Goal: Complete application form: Complete application form

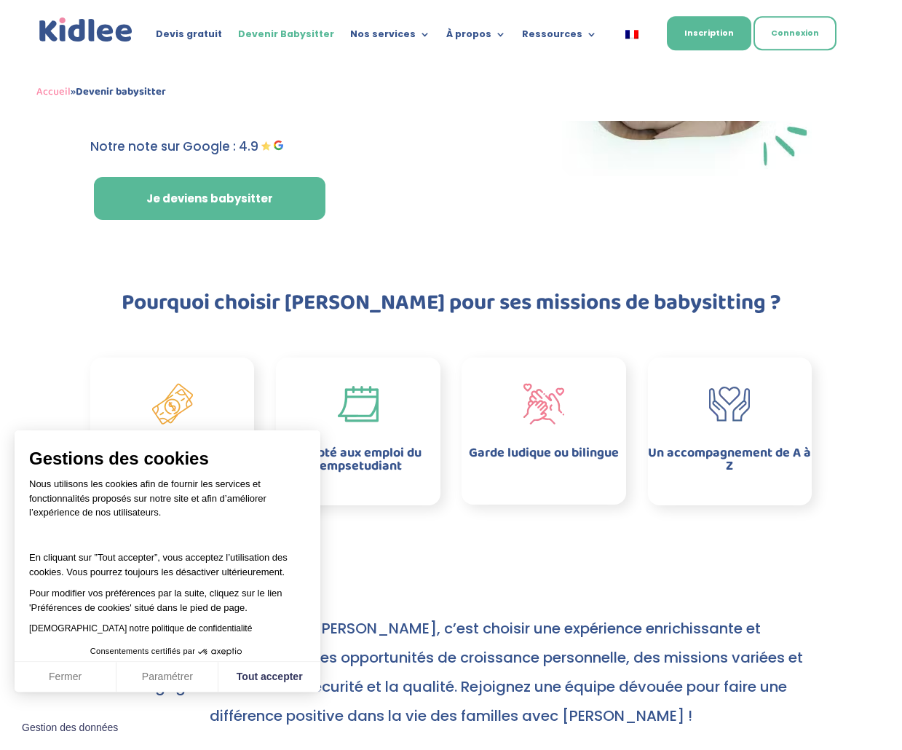
scroll to position [216, 0]
click at [278, 693] on button "Tout accepter" at bounding box center [269, 677] width 102 height 31
checkbox input "true"
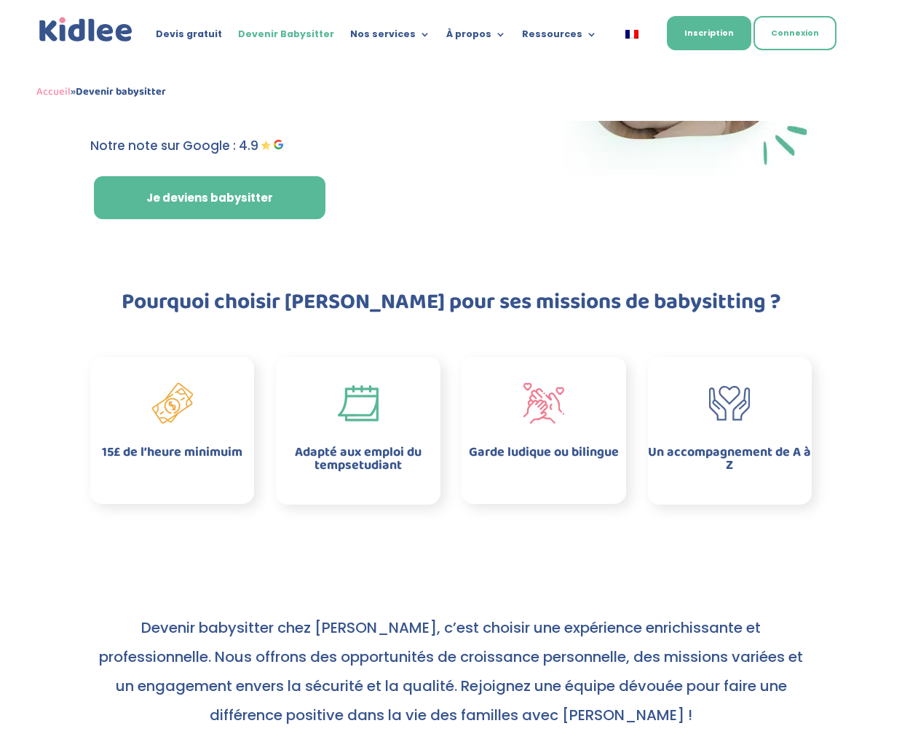
click at [385, 495] on div "Adapté aux emploi du tempsetudiant" at bounding box center [358, 431] width 164 height 148
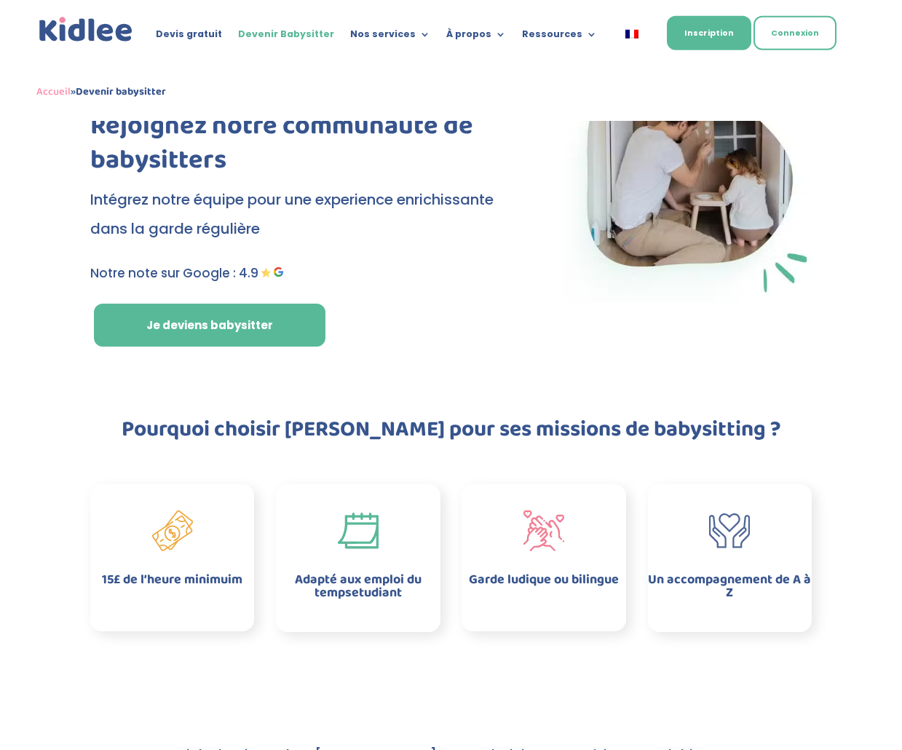
scroll to position [87, 0]
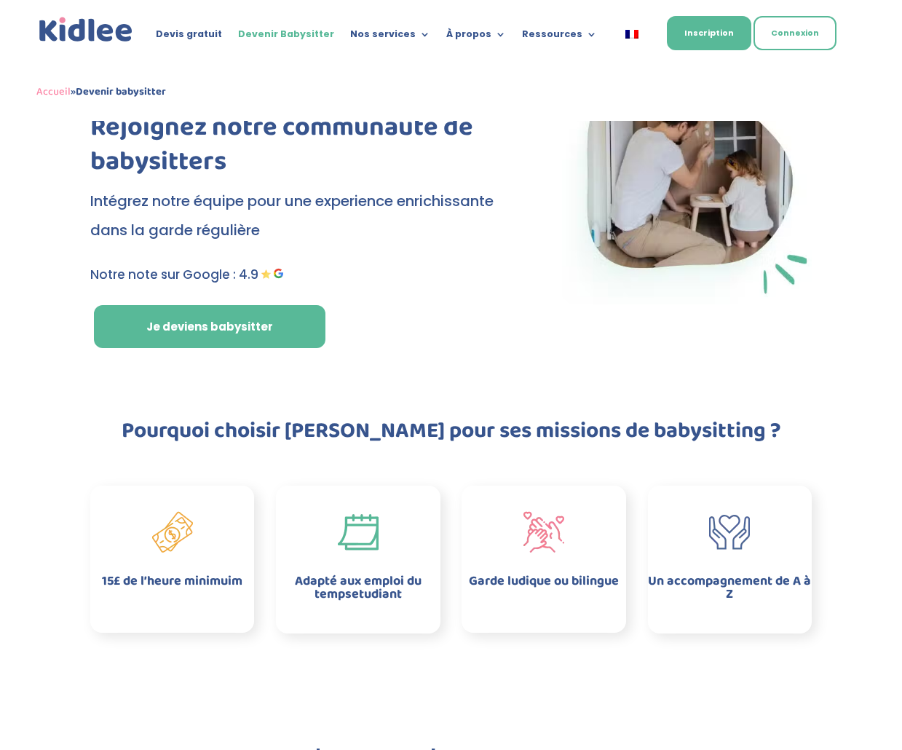
click at [278, 308] on link "Je deviens babysitter" at bounding box center [210, 327] width 232 height 44
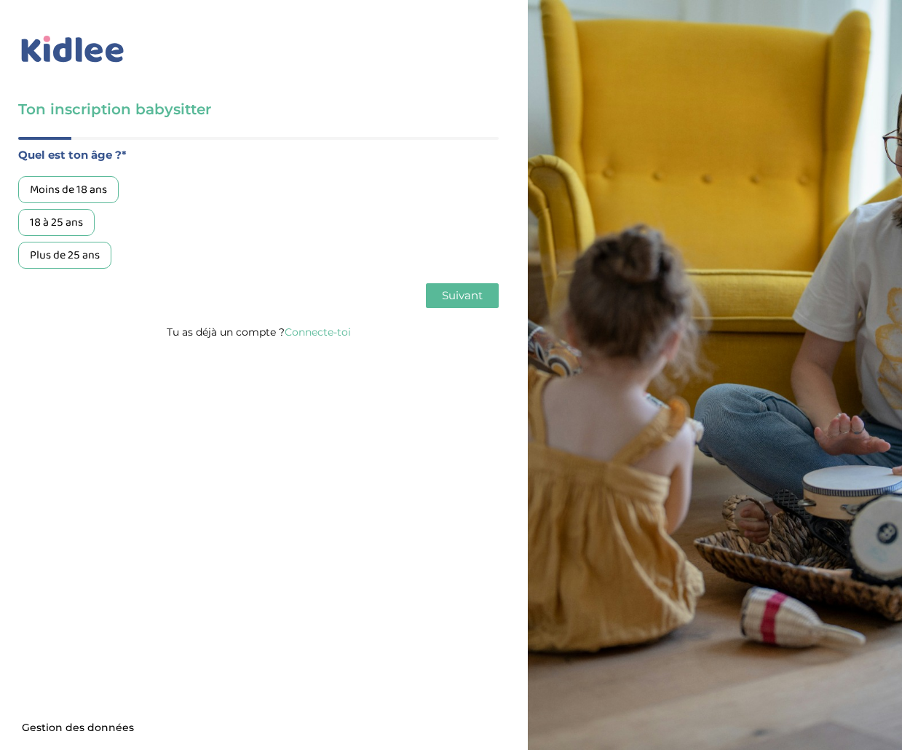
click at [70, 227] on div "18 à 25 ans" at bounding box center [56, 222] width 76 height 27
click at [470, 307] on button "Suivant" at bounding box center [462, 295] width 73 height 25
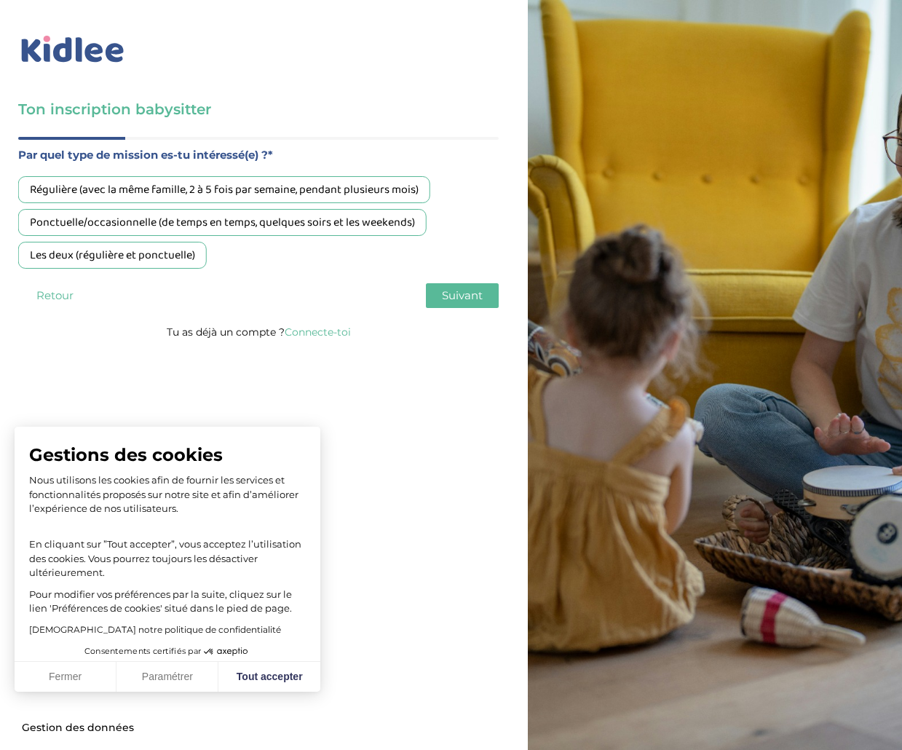
click at [409, 189] on div "Régulière (avec la même famille, 2 à 5 fois par semaine, pendant plusieurs mois)" at bounding box center [224, 189] width 412 height 27
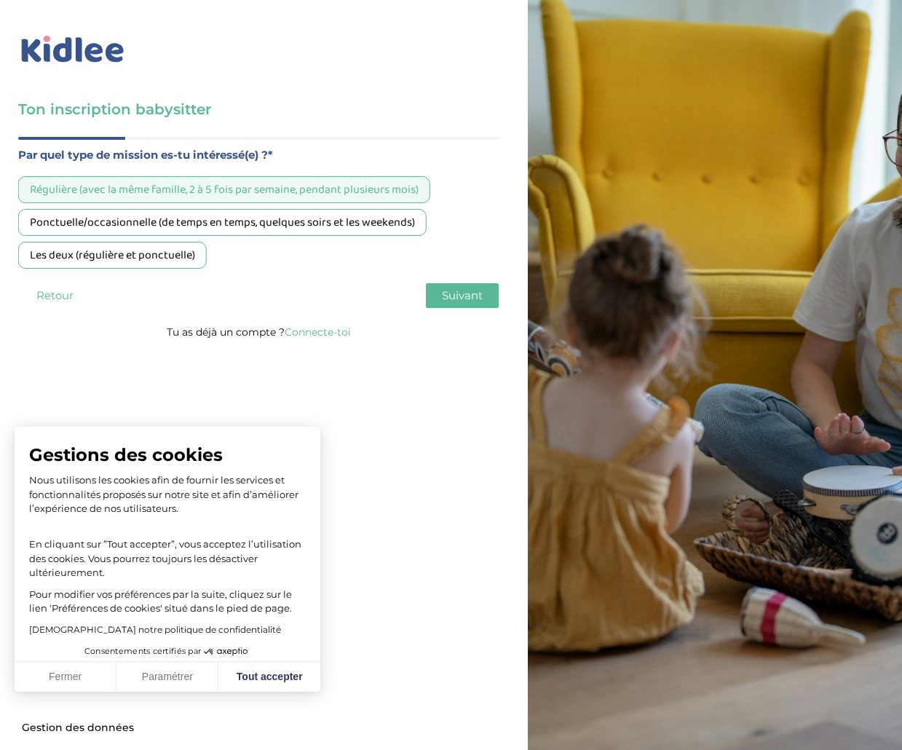
click at [463, 288] on button "Suivant" at bounding box center [462, 295] width 73 height 25
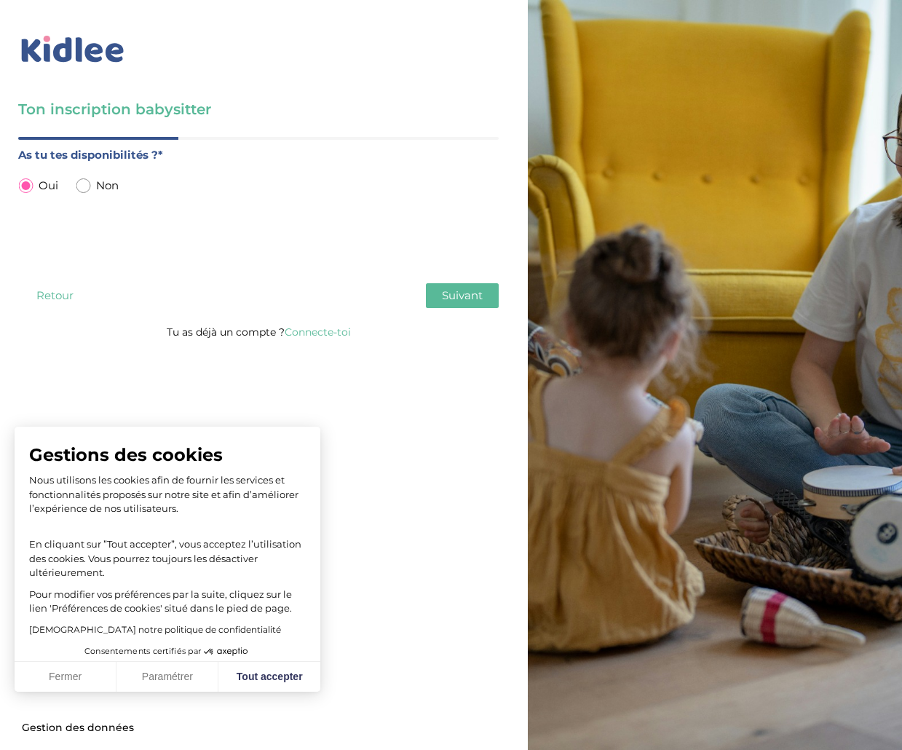
click at [451, 302] on span "Suivant" at bounding box center [462, 295] width 41 height 14
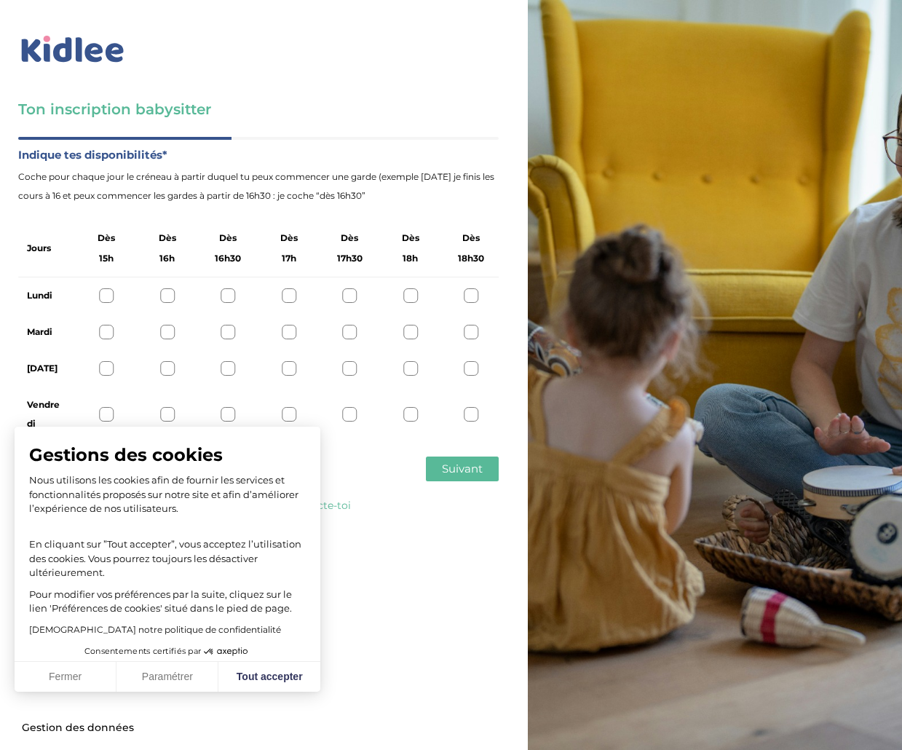
click at [259, 683] on button "Tout accepter" at bounding box center [269, 677] width 102 height 31
checkbox input "true"
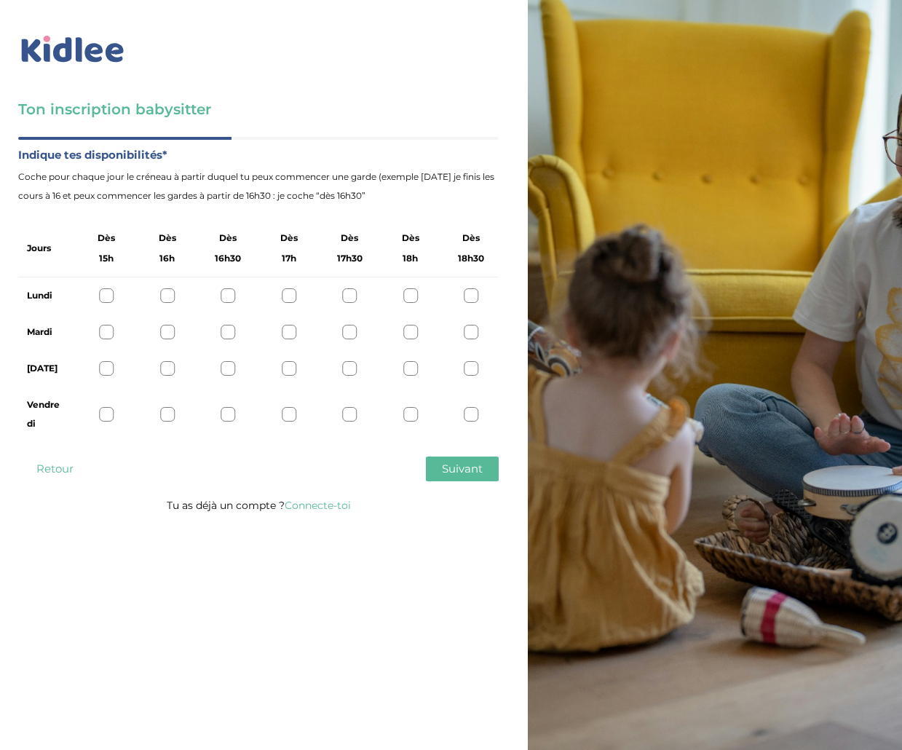
click at [87, 292] on div "Lundi" at bounding box center [258, 295] width 481 height 36
click at [106, 293] on div at bounding box center [106, 295] width 15 height 15
click at [114, 282] on div "Lundi" at bounding box center [258, 295] width 481 height 36
click at [344, 372] on div at bounding box center [349, 368] width 15 height 15
click at [363, 328] on div "Mardi" at bounding box center [258, 332] width 481 height 36
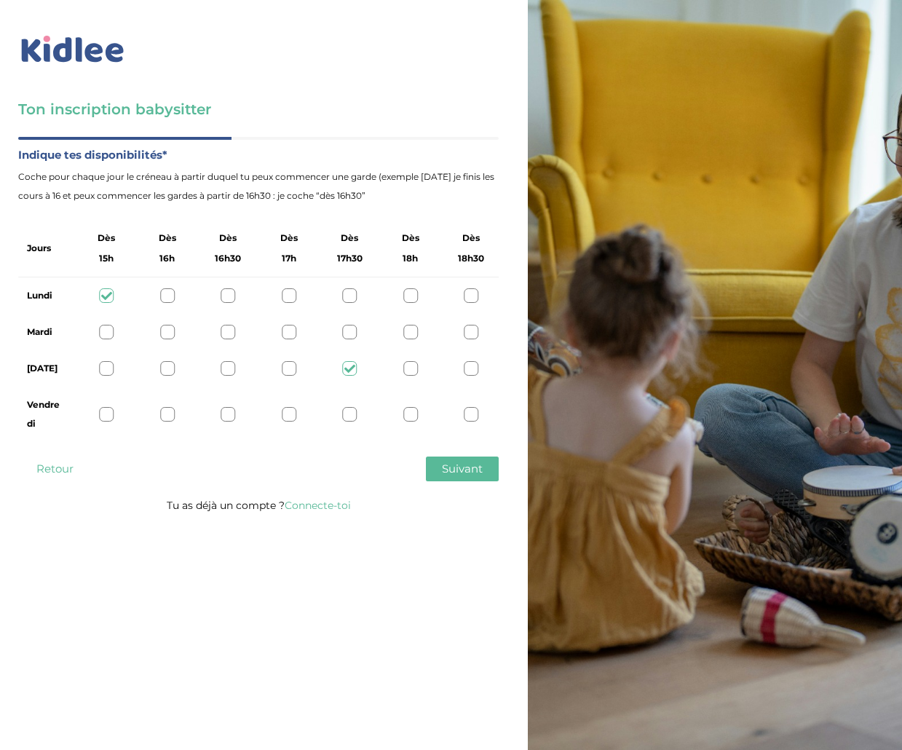
click at [353, 334] on div at bounding box center [349, 332] width 15 height 15
click at [350, 358] on div "Jeudi" at bounding box center [258, 368] width 481 height 36
click at [350, 363] on icon at bounding box center [349, 368] width 11 height 11
click at [470, 366] on div at bounding box center [471, 368] width 15 height 15
click at [111, 414] on div at bounding box center [106, 414] width 15 height 15
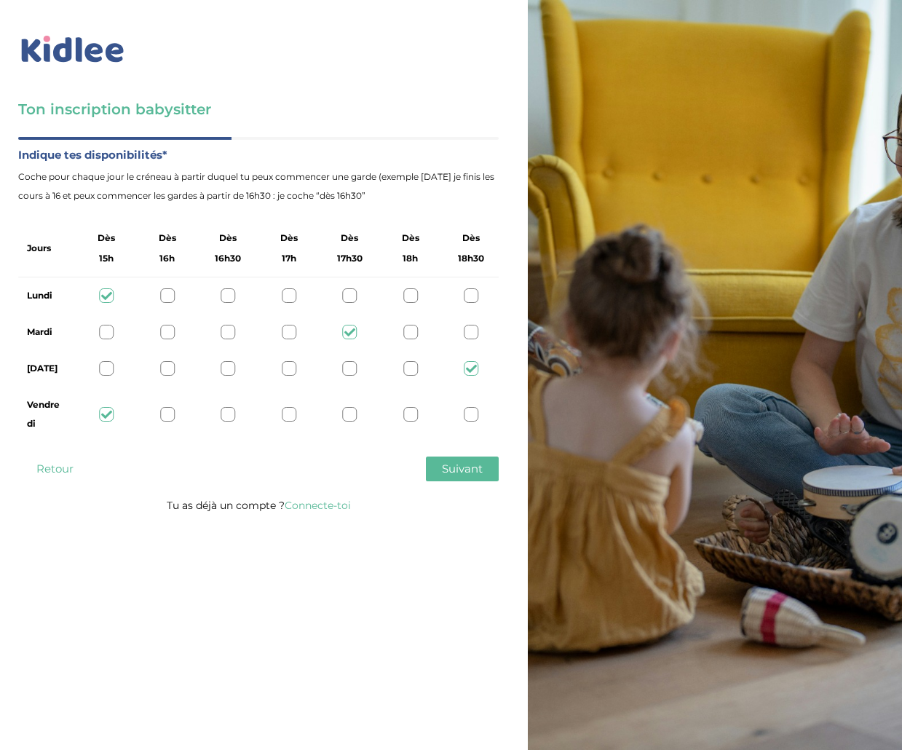
click at [168, 411] on div at bounding box center [167, 414] width 15 height 15
click at [103, 414] on div at bounding box center [106, 414] width 15 height 15
click at [453, 473] on span "Suivant" at bounding box center [462, 469] width 41 height 14
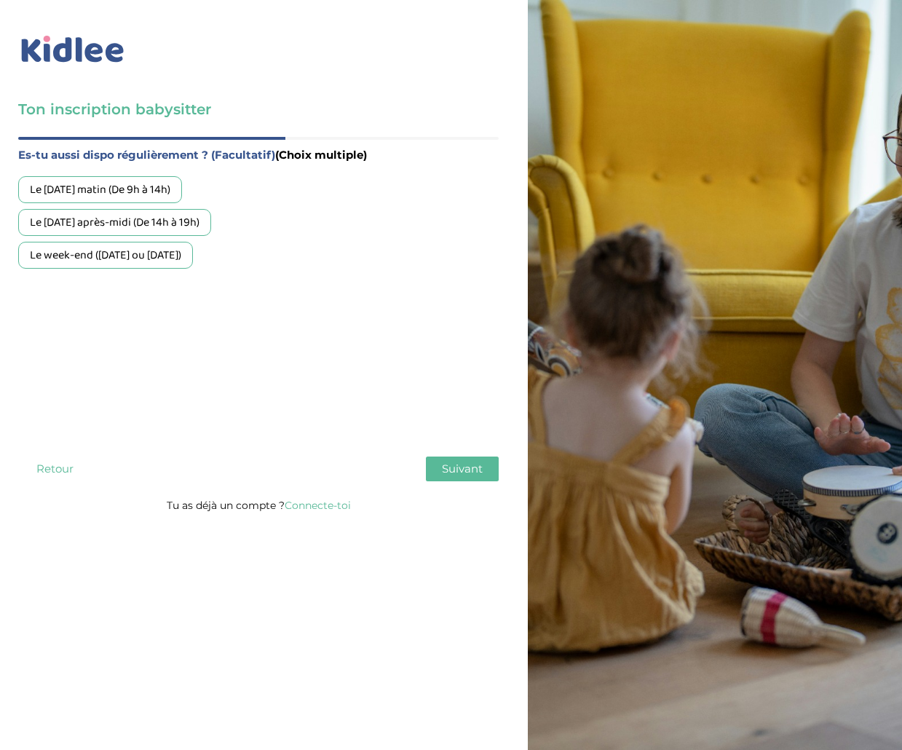
click at [453, 475] on span "Suivant" at bounding box center [462, 469] width 41 height 14
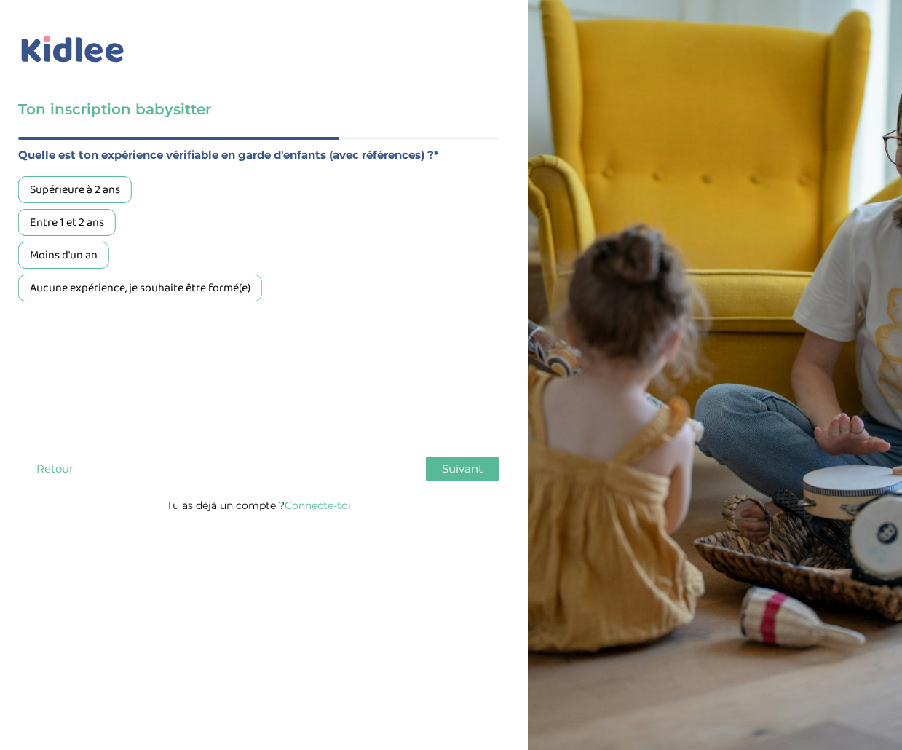
click at [228, 293] on div "Aucune expérience, je souhaite être formé(e)" at bounding box center [140, 288] width 244 height 27
click at [489, 468] on button "Suivant" at bounding box center [462, 469] width 73 height 25
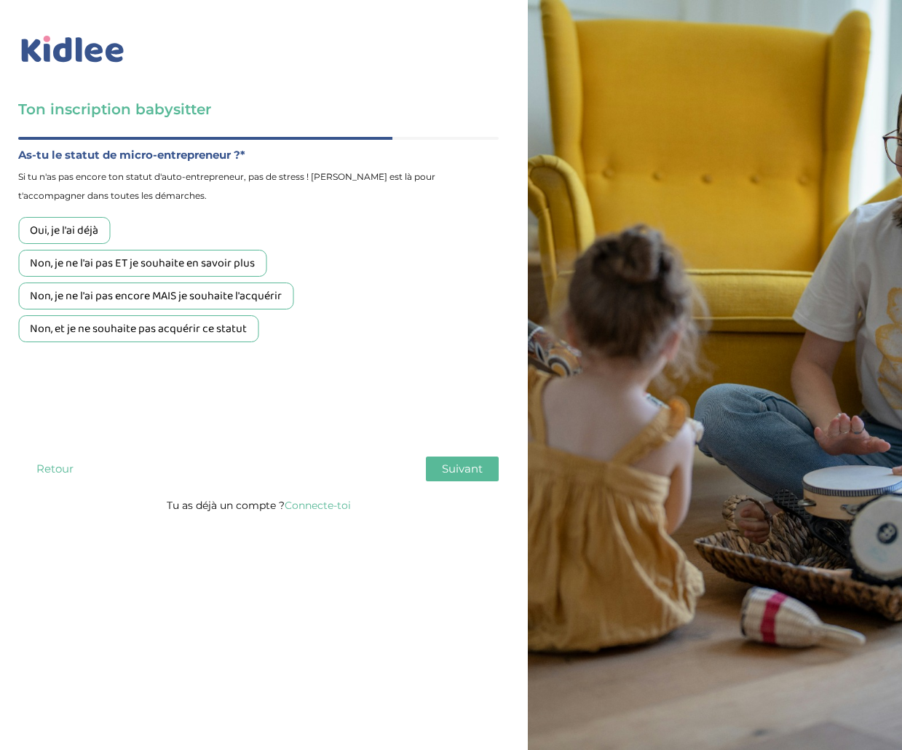
click at [229, 334] on div "Non, et je ne souhaite pas acquérir ce statut" at bounding box center [138, 328] width 240 height 27
click at [473, 467] on span "Suivant" at bounding box center [462, 469] width 41 height 14
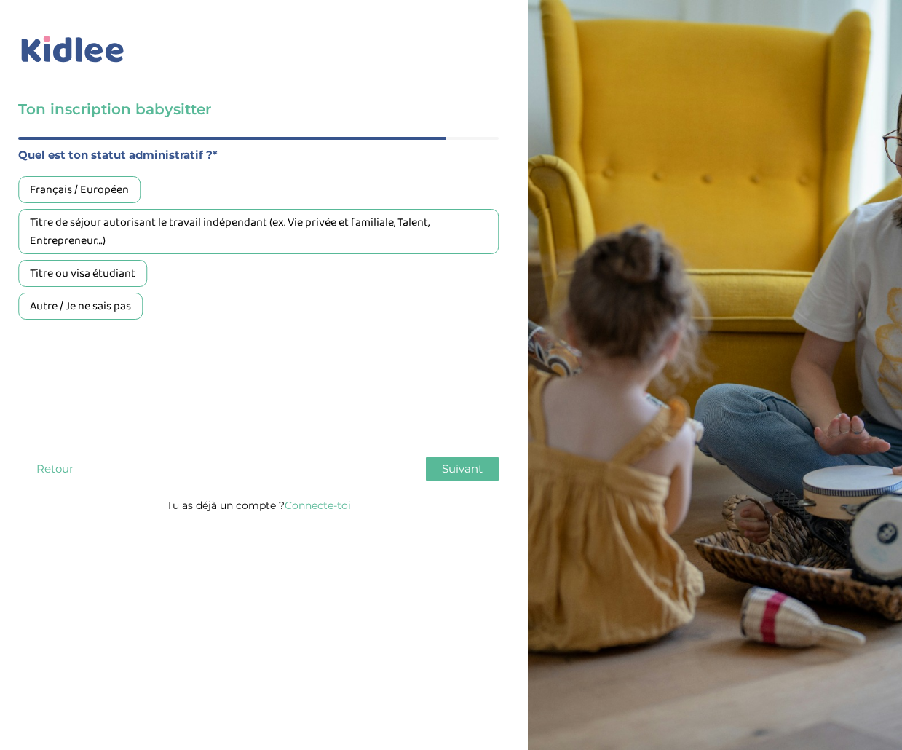
click at [97, 180] on div "Français / Européen" at bounding box center [79, 189] width 122 height 27
click at [458, 478] on button "Suivant" at bounding box center [462, 469] width 73 height 25
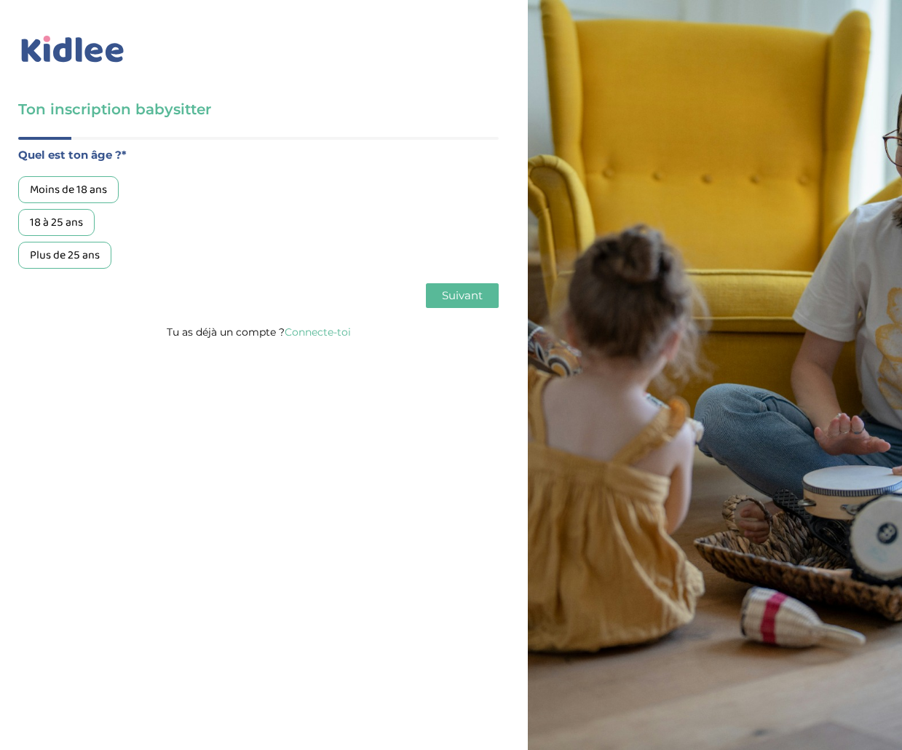
click at [89, 176] on div "Moins de 18 ans" at bounding box center [68, 189] width 100 height 27
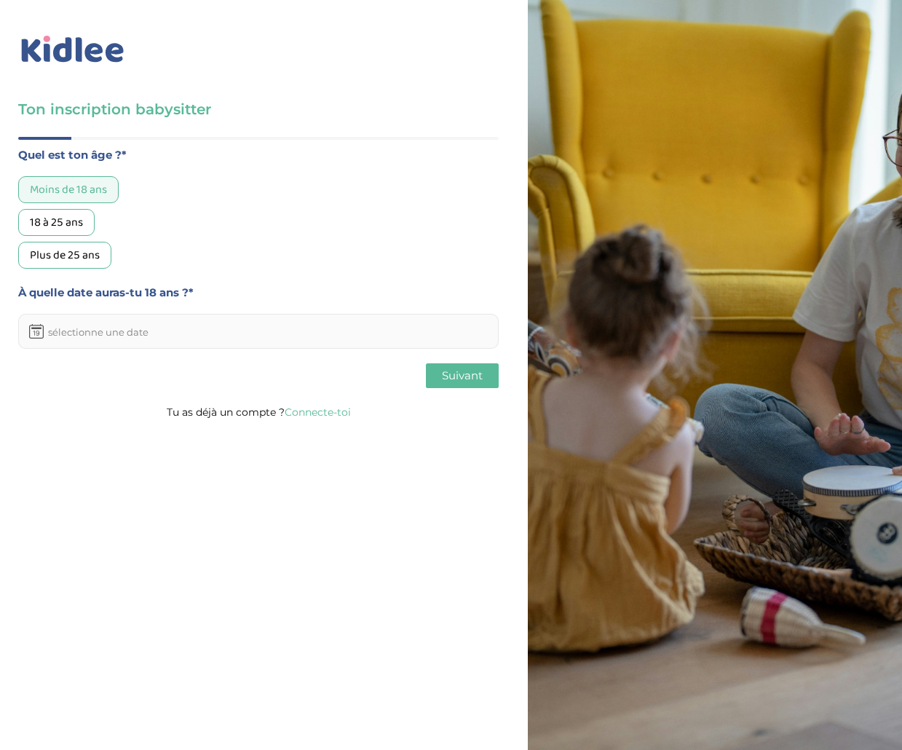
click at [358, 314] on input "text" at bounding box center [258, 331] width 481 height 35
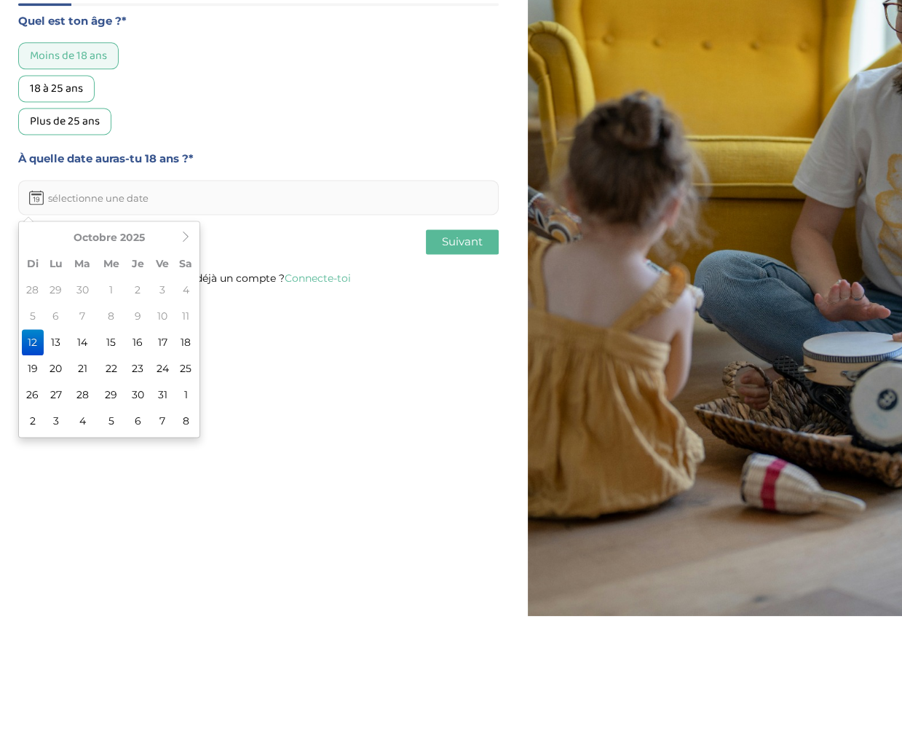
click at [76, 209] on div "18 à 25 ans" at bounding box center [56, 222] width 76 height 27
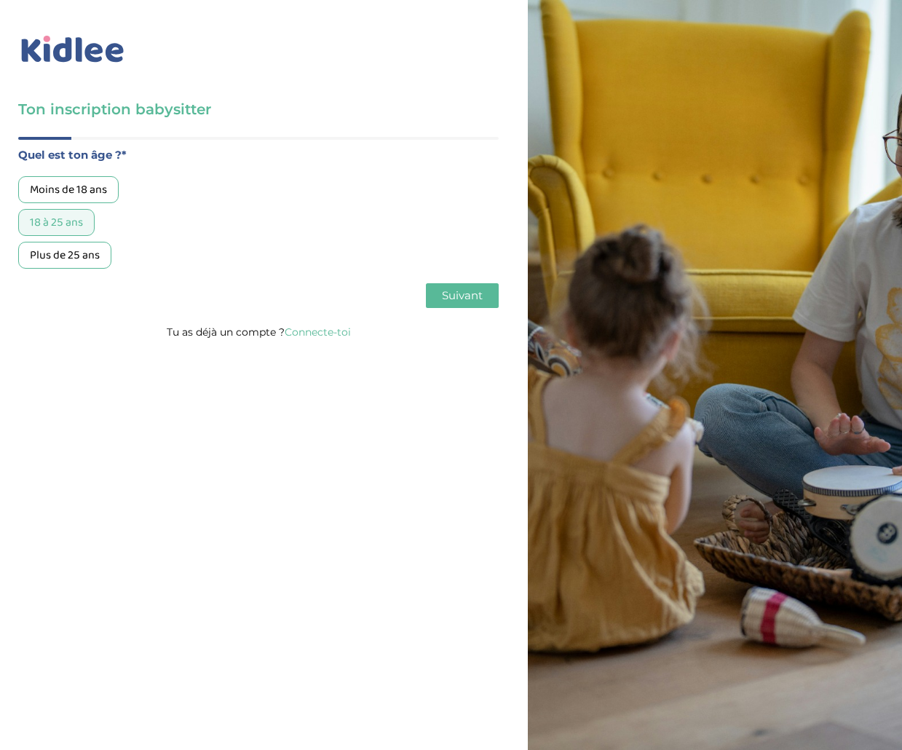
click at [470, 288] on span "Suivant" at bounding box center [462, 295] width 41 height 14
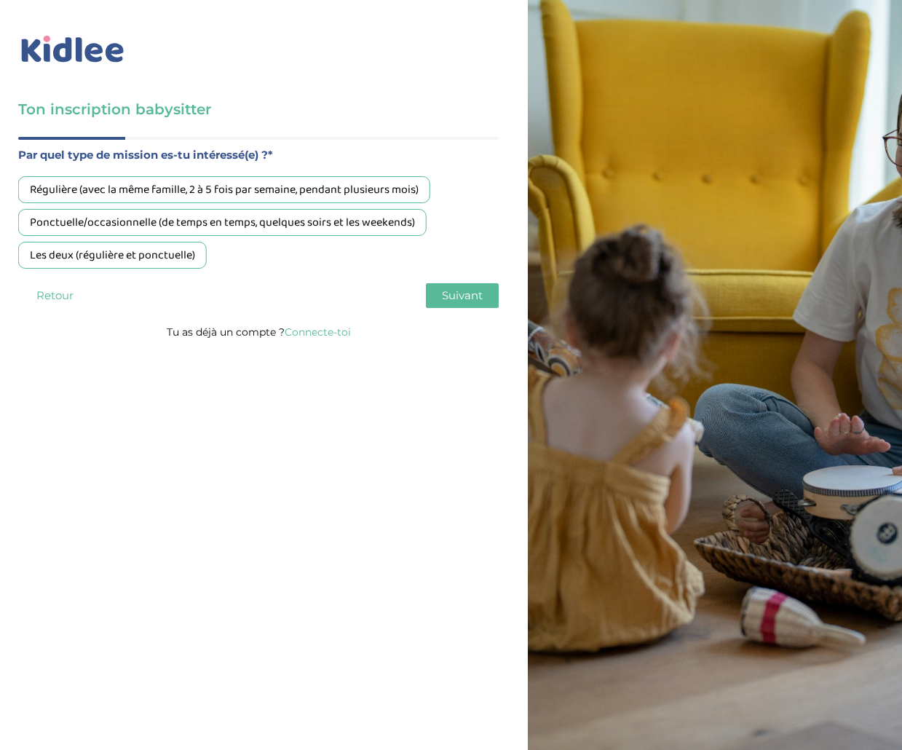
click at [405, 176] on div "Régulière (avec la même famille, 2 à 5 fois par semaine, pendant plusieurs mois)" at bounding box center [224, 189] width 412 height 27
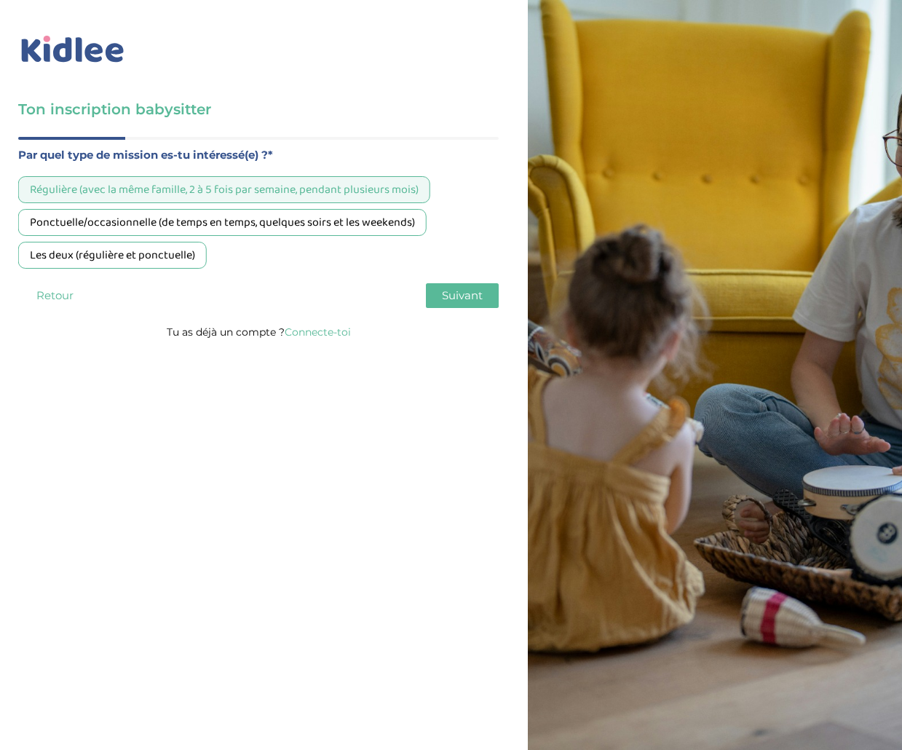
click at [457, 288] on span "Suivant" at bounding box center [462, 295] width 41 height 14
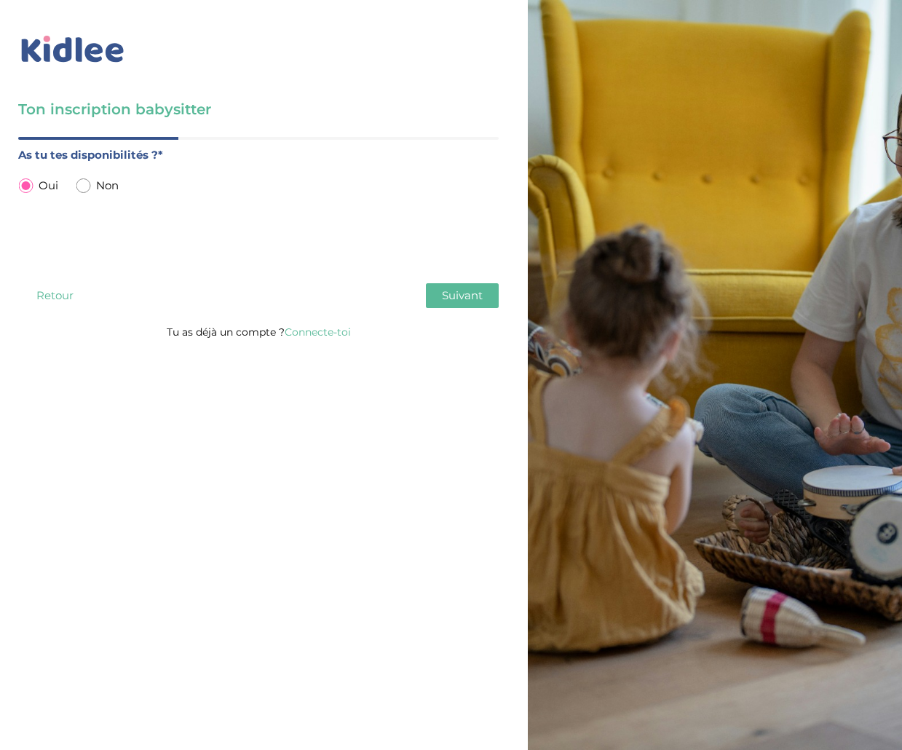
click at [473, 288] on span "Suivant" at bounding box center [462, 295] width 41 height 14
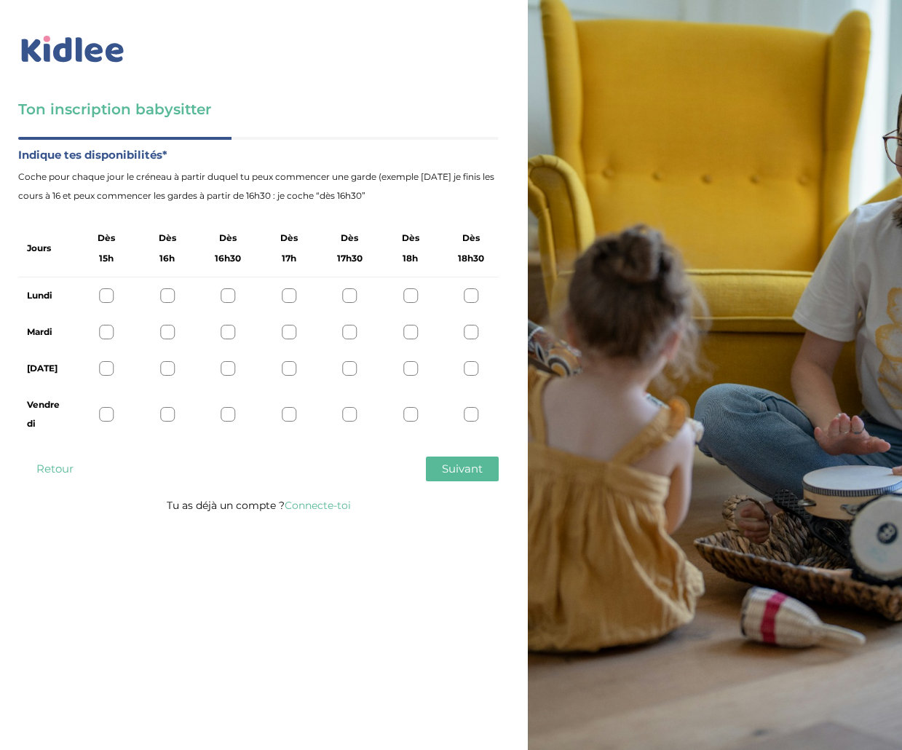
click at [102, 288] on div at bounding box center [106, 295] width 15 height 15
click at [169, 407] on div at bounding box center [167, 414] width 15 height 15
click at [349, 325] on div at bounding box center [349, 332] width 15 height 15
click at [476, 462] on span "Suivant" at bounding box center [462, 469] width 41 height 14
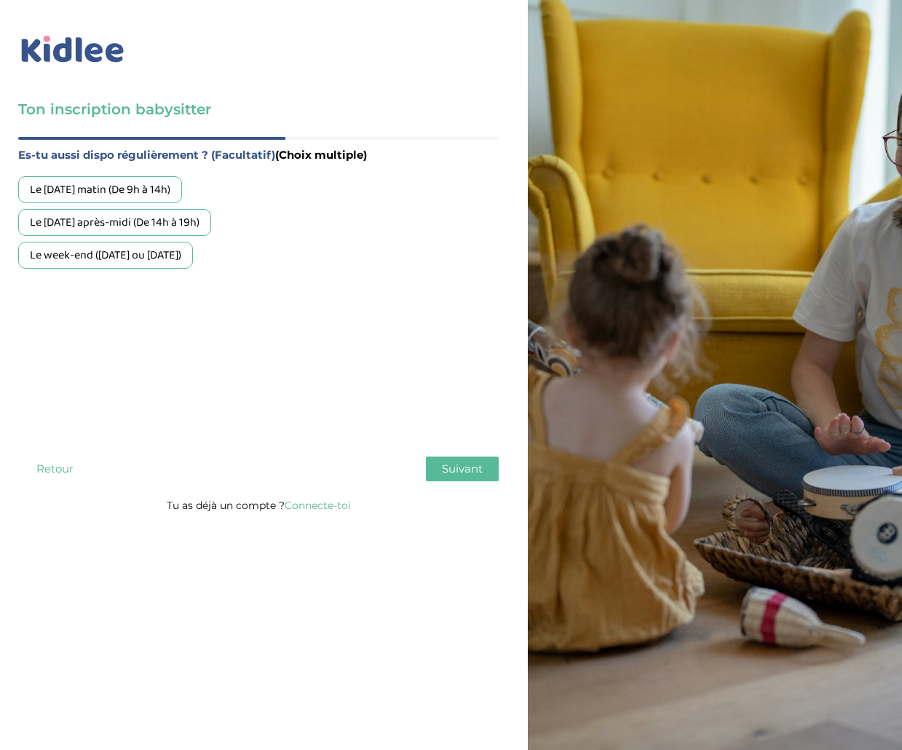
click at [477, 462] on span "Suivant" at bounding box center [462, 469] width 41 height 14
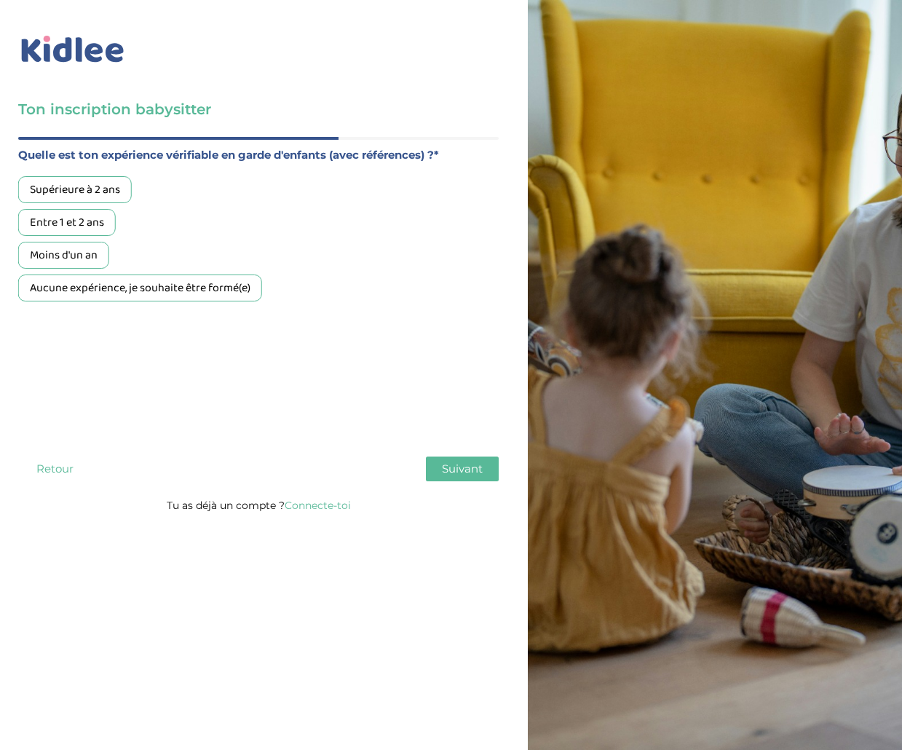
click at [238, 275] on div "Aucune expérience, je souhaite être formé(e)" at bounding box center [140, 288] width 244 height 27
click at [486, 457] on button "Suivant" at bounding box center [462, 469] width 73 height 25
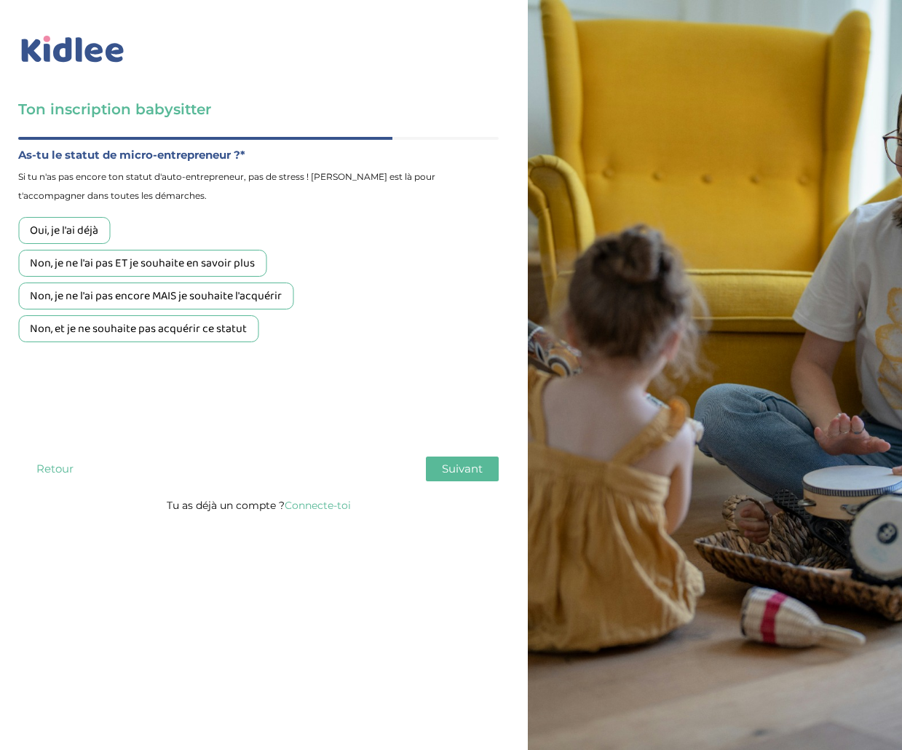
click at [240, 315] on div "Non, et je ne souhaite pas acquérir ce statut" at bounding box center [138, 328] width 240 height 27
click at [474, 462] on span "Suivant" at bounding box center [462, 469] width 41 height 14
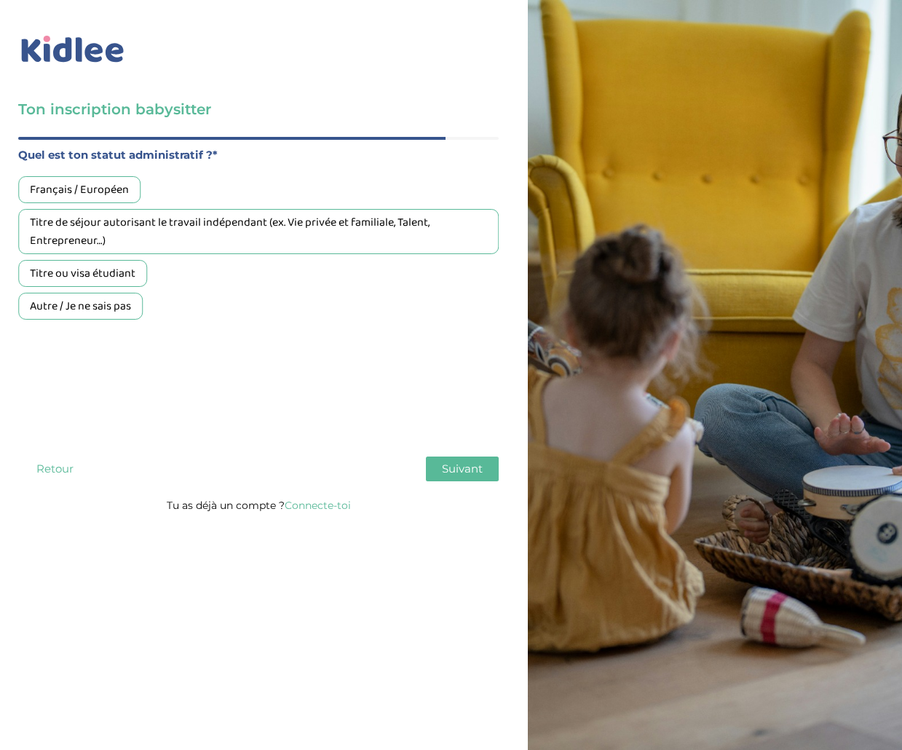
click at [119, 176] on div "Français / Européen" at bounding box center [79, 189] width 122 height 27
click at [479, 462] on span "Suivant" at bounding box center [462, 469] width 41 height 14
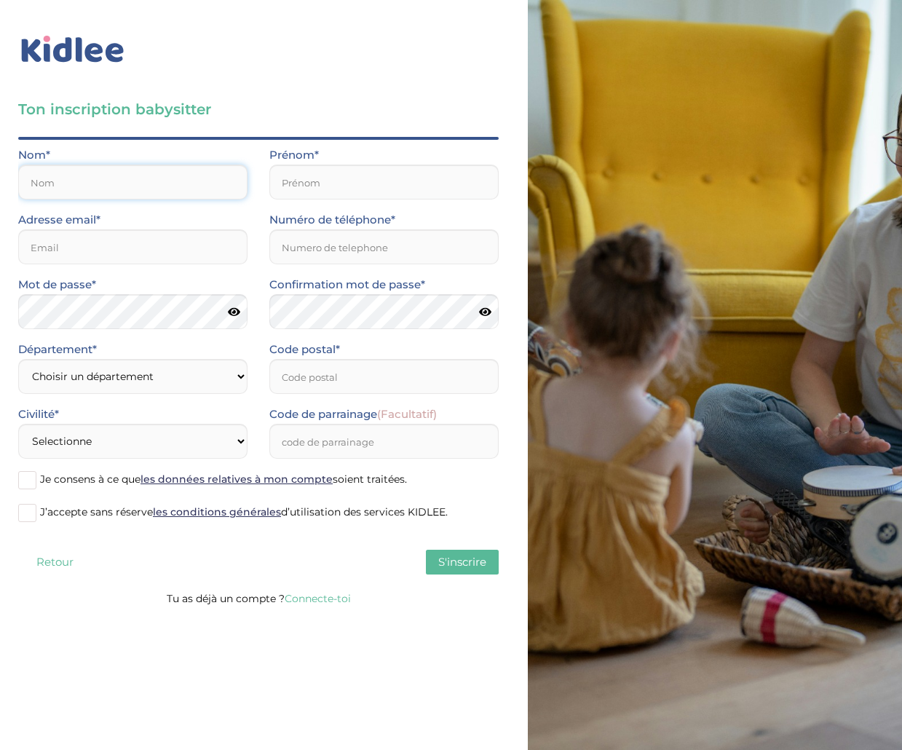
click at [168, 165] on input "text" at bounding box center [132, 182] width 229 height 35
type input "Boeckel"
click at [409, 165] on input "text" at bounding box center [383, 182] width 229 height 35
type input "Salomé"
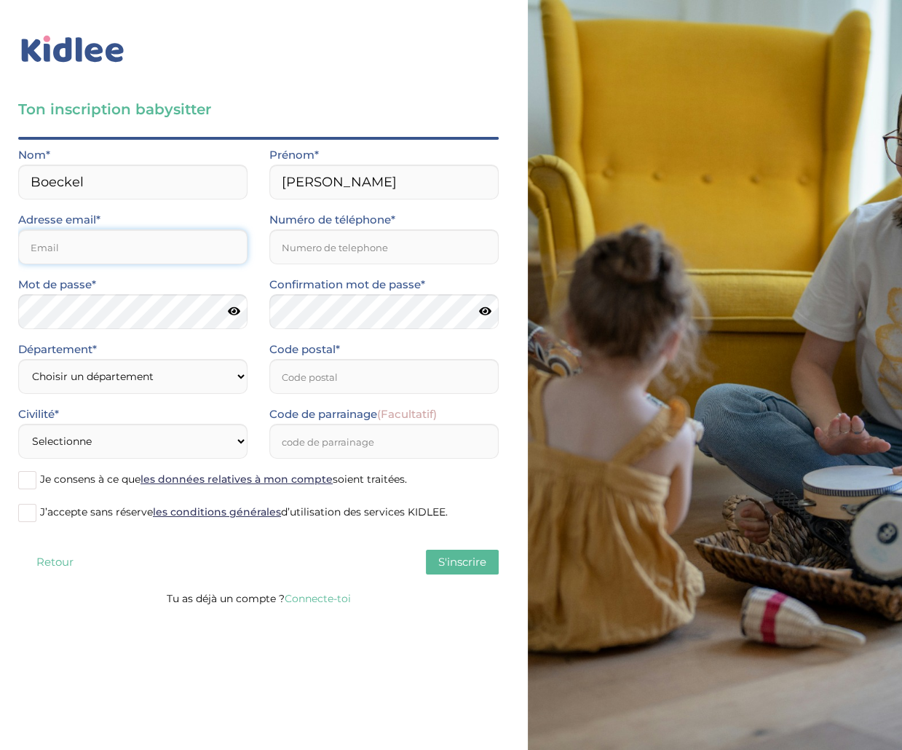
type input "salomeboeckel@gmail.com"
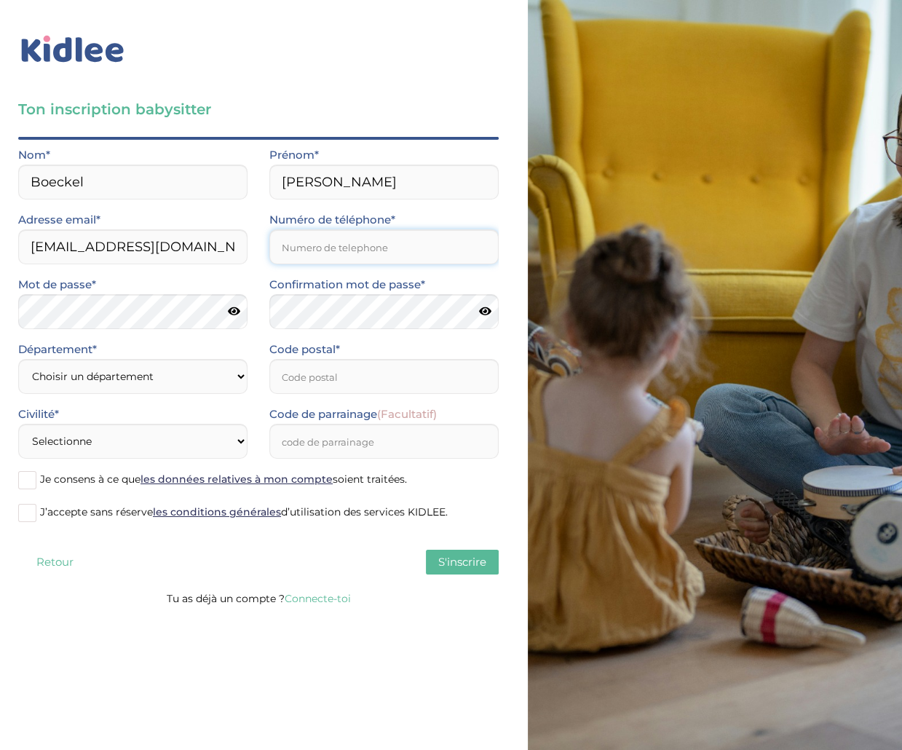
click at [402, 229] on input "Numéro de téléphone*" at bounding box center [383, 246] width 229 height 35
type input "0661906665"
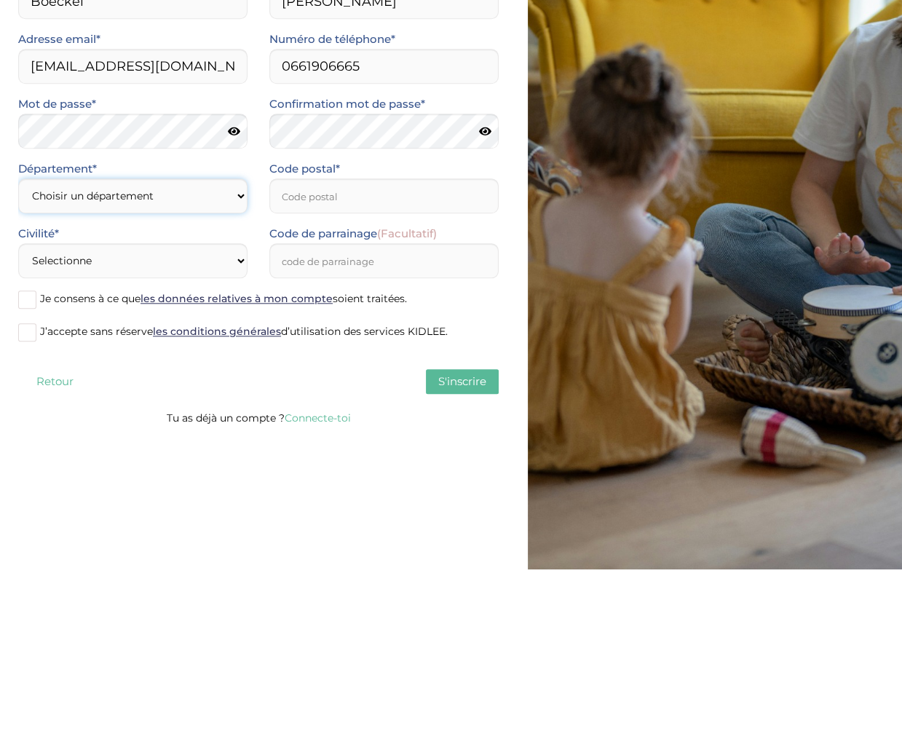
click at [159, 340] on div "Département* Choisir un département Paris (75) Hauts-de-Seine (92) Yvelines (78…" at bounding box center [132, 367] width 229 height 54
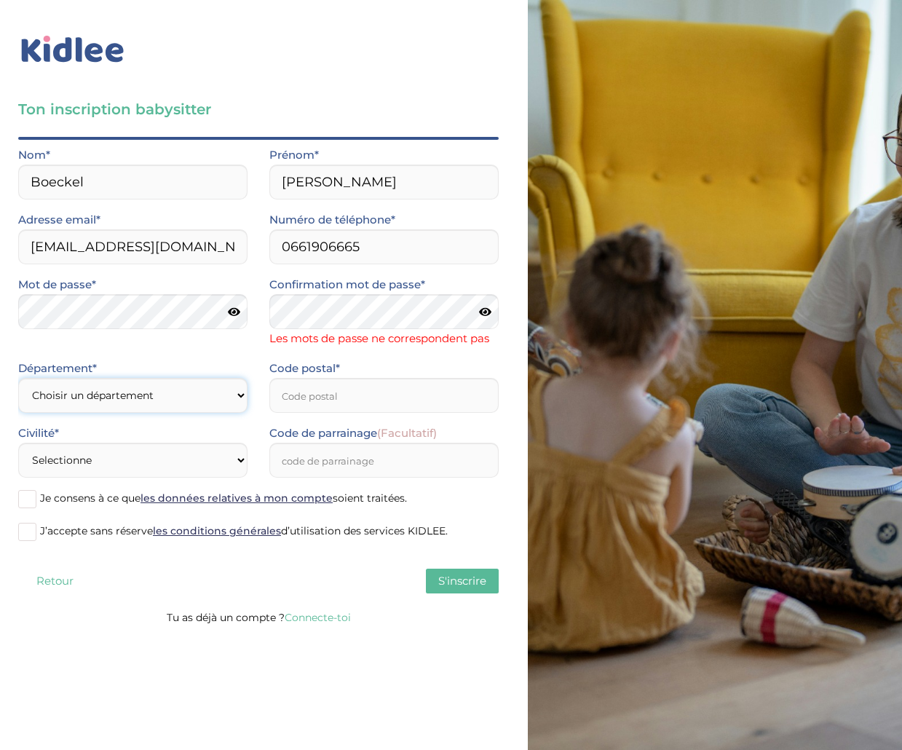
select select "0"
click at [232, 378] on select "Choisir un département Paris (75) Hauts-de-Seine (92) Yvelines (78) Val-de-Marn…" at bounding box center [132, 395] width 229 height 35
click at [435, 378] on input "Code postal*" at bounding box center [383, 395] width 229 height 35
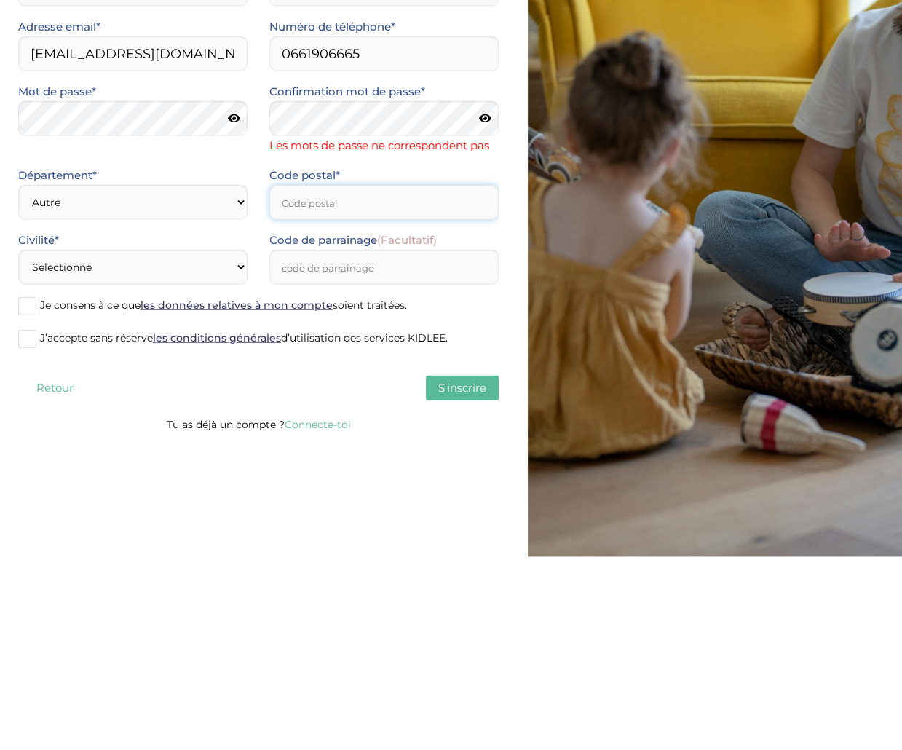
type input "67140"
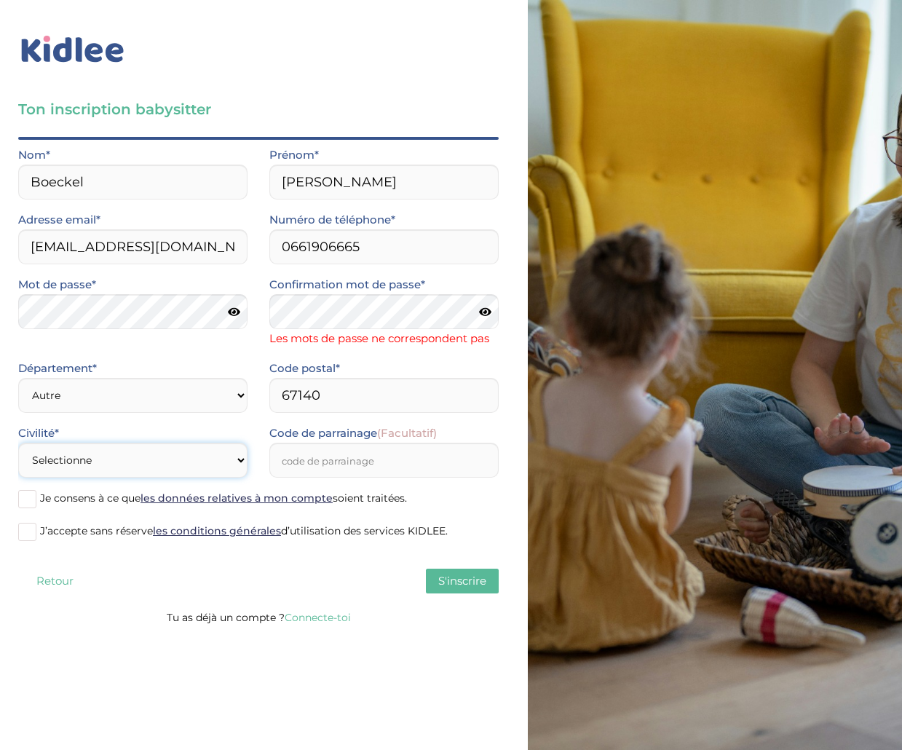
click at [216, 443] on select "Selectionne Mr Mme" at bounding box center [132, 460] width 229 height 35
select select "1"
click at [433, 443] on input "Code de parrainage (Facultatif)" at bounding box center [383, 460] width 229 height 35
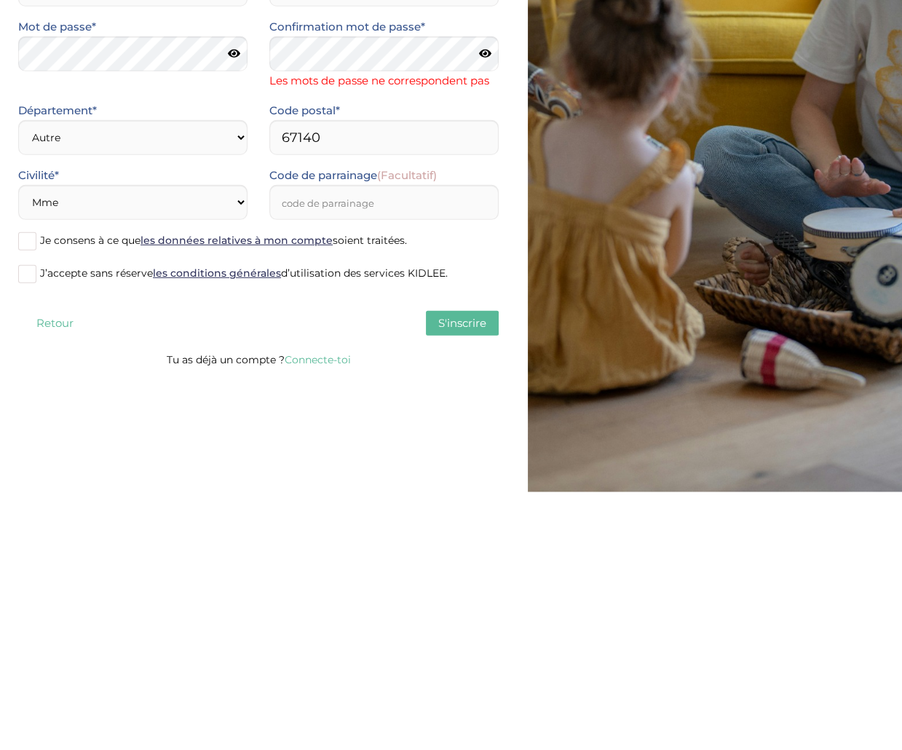
click at [32, 523] on span at bounding box center [27, 532] width 18 height 18
click at [0, 0] on input "J’accepte sans réserve les conditions générales d’utilisation des services KIDL…" at bounding box center [0, 0] width 0 height 0
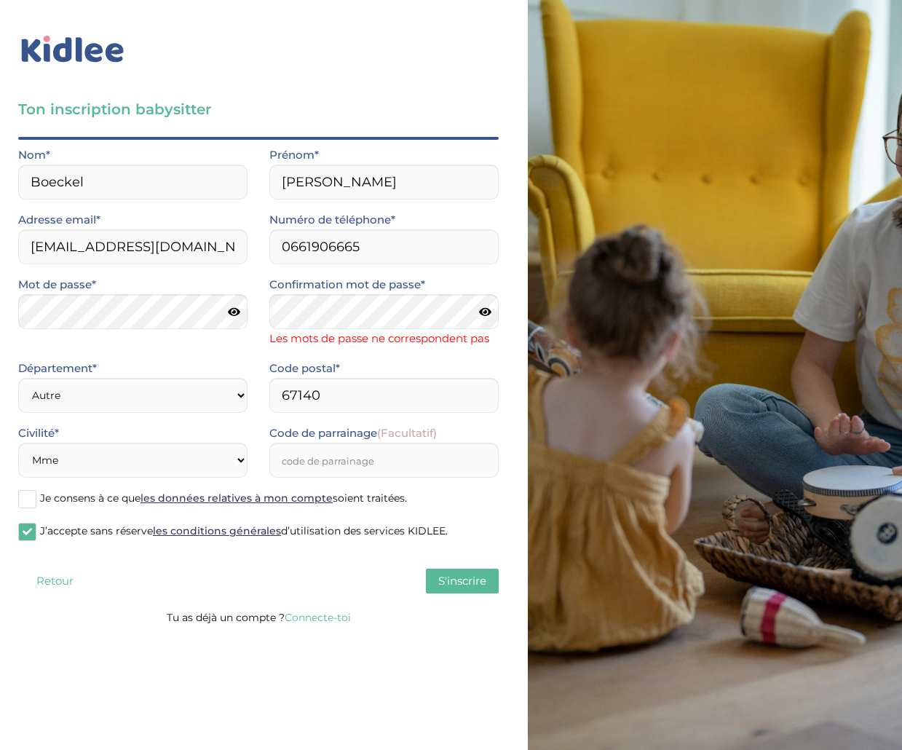
click at [473, 569] on button "S'inscrire" at bounding box center [462, 581] width 73 height 25
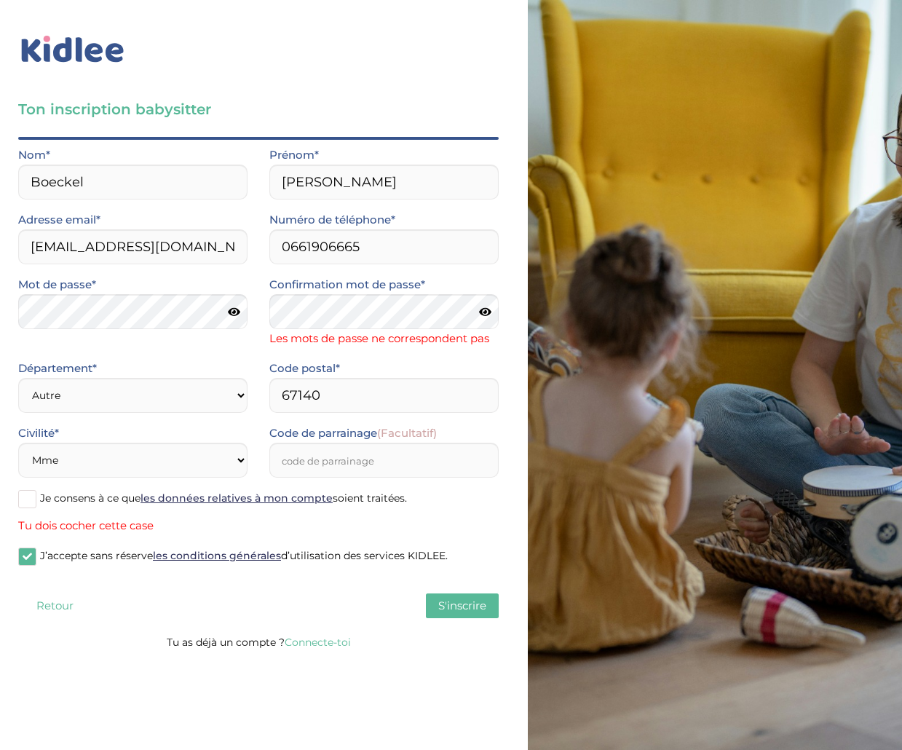
click at [37, 489] on label "Je consens à ce que les données relatives à mon compte soient traitées." at bounding box center [258, 500] width 481 height 22
click at [0, 0] on input "Je consens à ce que les données relatives à mon compte soient traitées." at bounding box center [0, 0] width 0 height 0
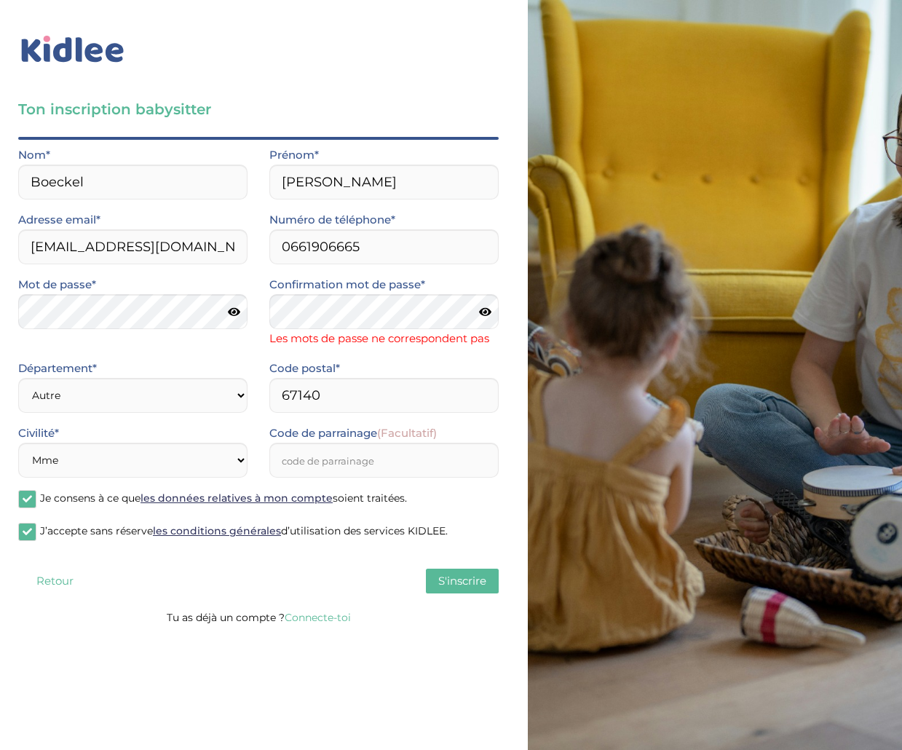
click at [468, 574] on span "S'inscrire" at bounding box center [462, 581] width 48 height 14
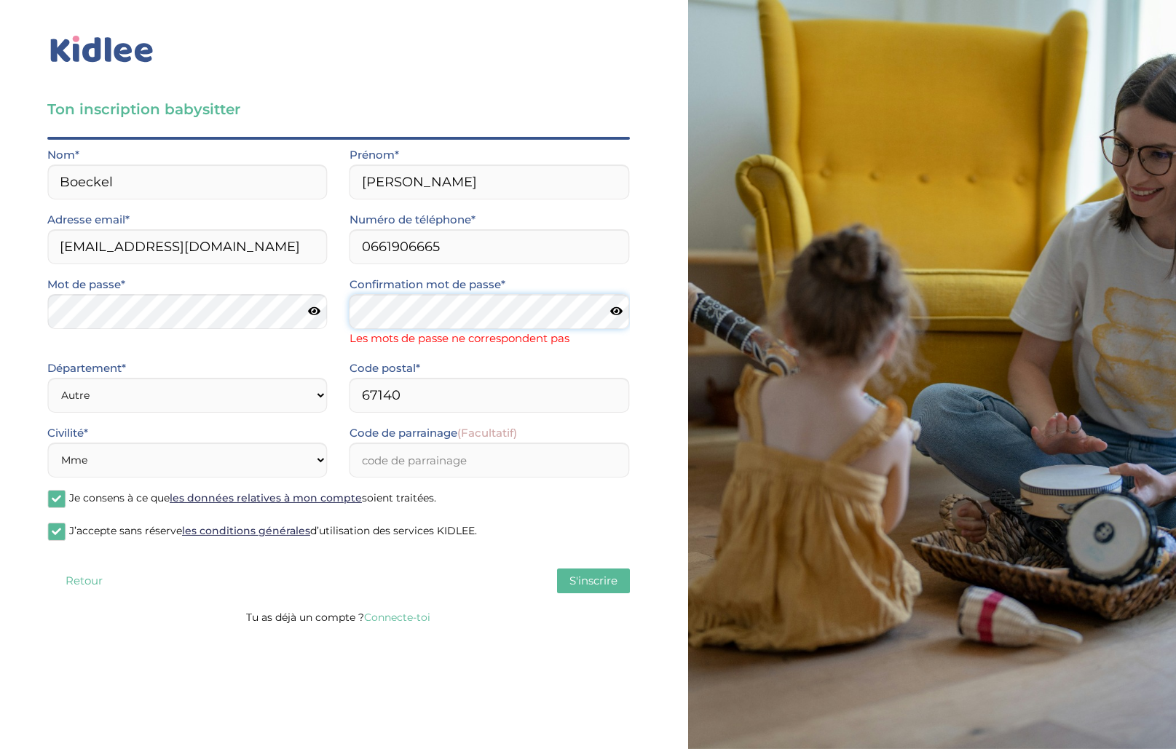
scroll to position [32, 0]
click at [612, 307] on icon at bounding box center [616, 312] width 12 height 11
click at [309, 307] on icon at bounding box center [314, 312] width 12 height 11
click at [599, 574] on span "S'inscrire" at bounding box center [593, 581] width 48 height 14
click at [615, 569] on button "S'inscrire" at bounding box center [593, 581] width 73 height 25
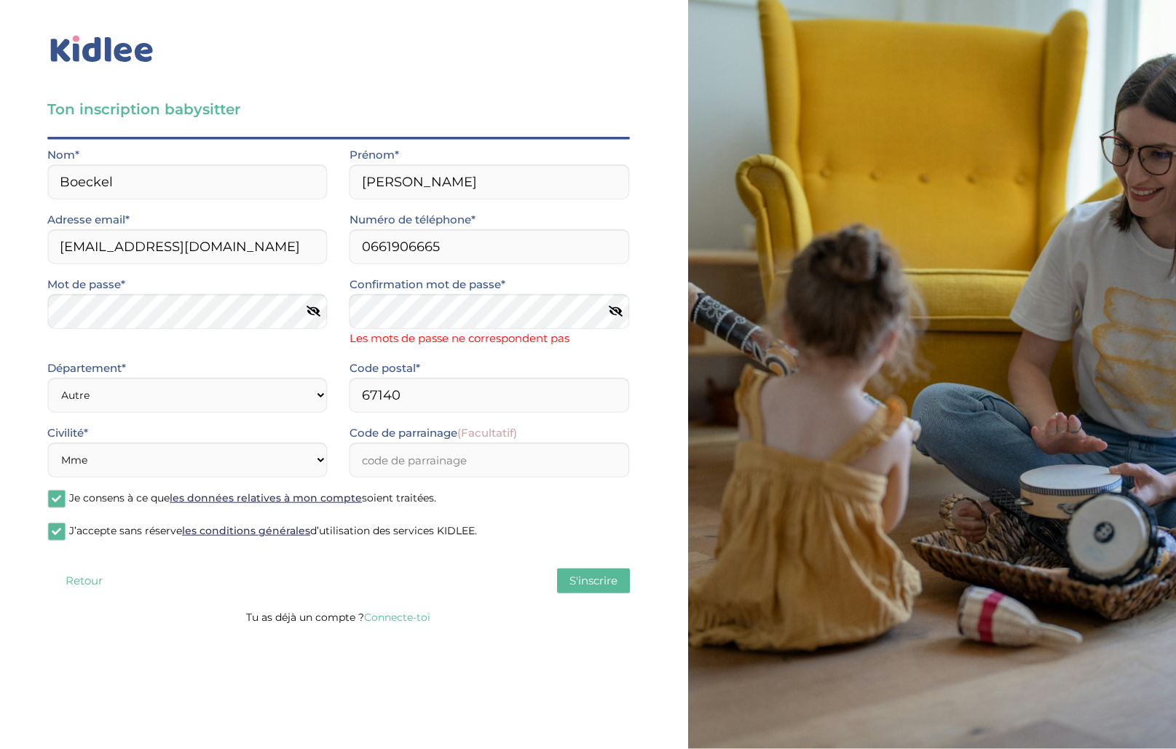
click at [599, 574] on span "S'inscrire" at bounding box center [593, 581] width 48 height 14
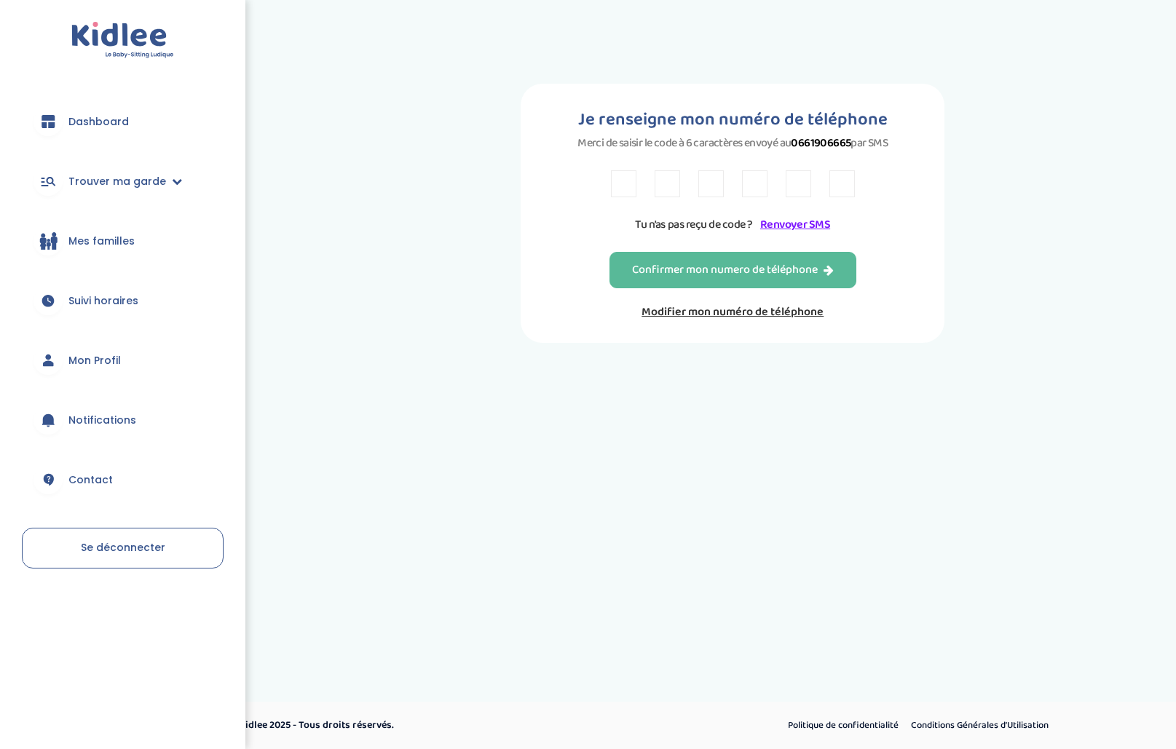
click at [622, 192] on input "text" at bounding box center [623, 183] width 25 height 27
type input "P"
type input "X"
type input "H"
type input "T"
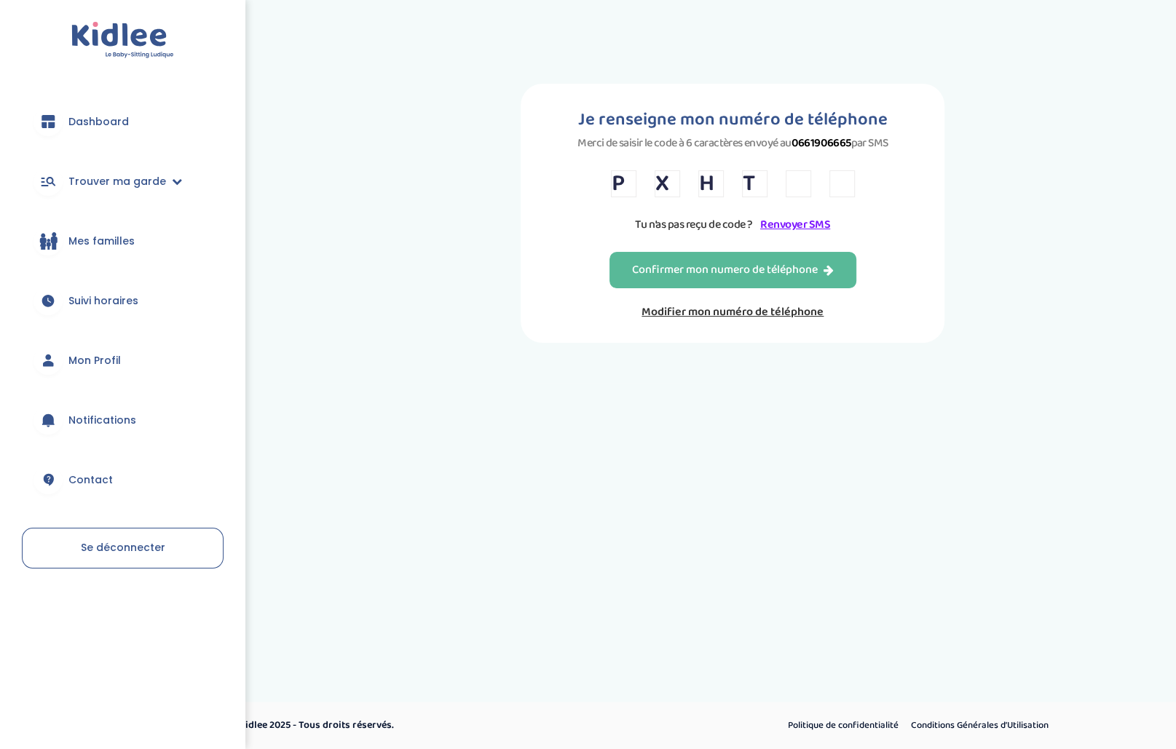
type input "D"
type input "A"
click at [803, 279] on div "Confirmer mon numero de téléphone" at bounding box center [733, 270] width 202 height 17
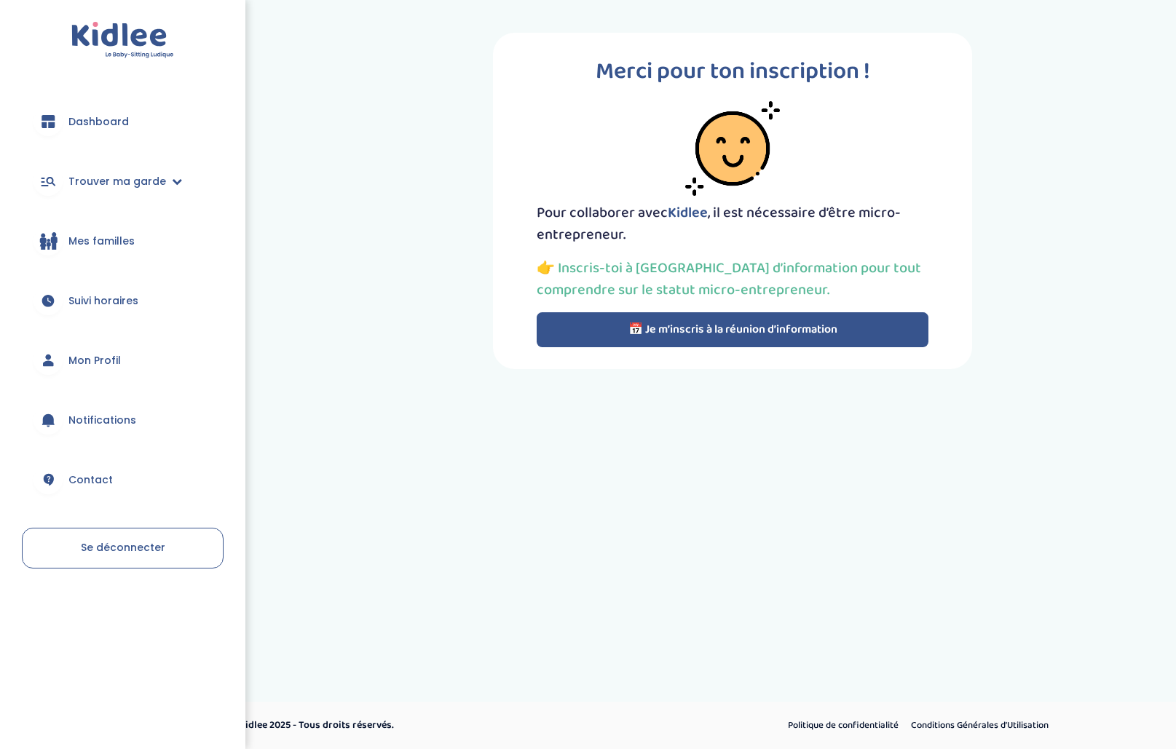
click at [896, 323] on button "📅 Je m’inscris à la réunion d’information" at bounding box center [733, 329] width 392 height 35
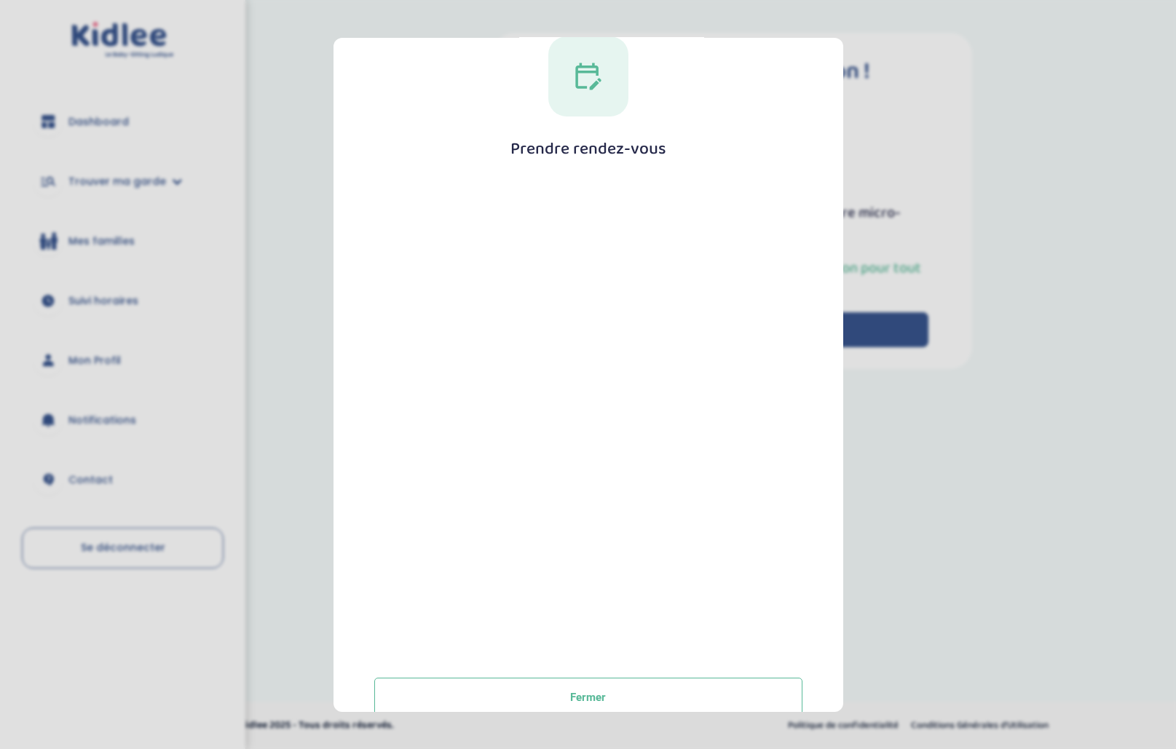
scroll to position [37, 0]
click at [593, 111] on div "Prendre rendez-vous [GEOGRAPHIC_DATA]" at bounding box center [588, 376] width 463 height 681
click at [594, 84] on div at bounding box center [588, 76] width 80 height 80
click at [595, 146] on h1 "Prendre rendez-vous" at bounding box center [588, 149] width 156 height 18
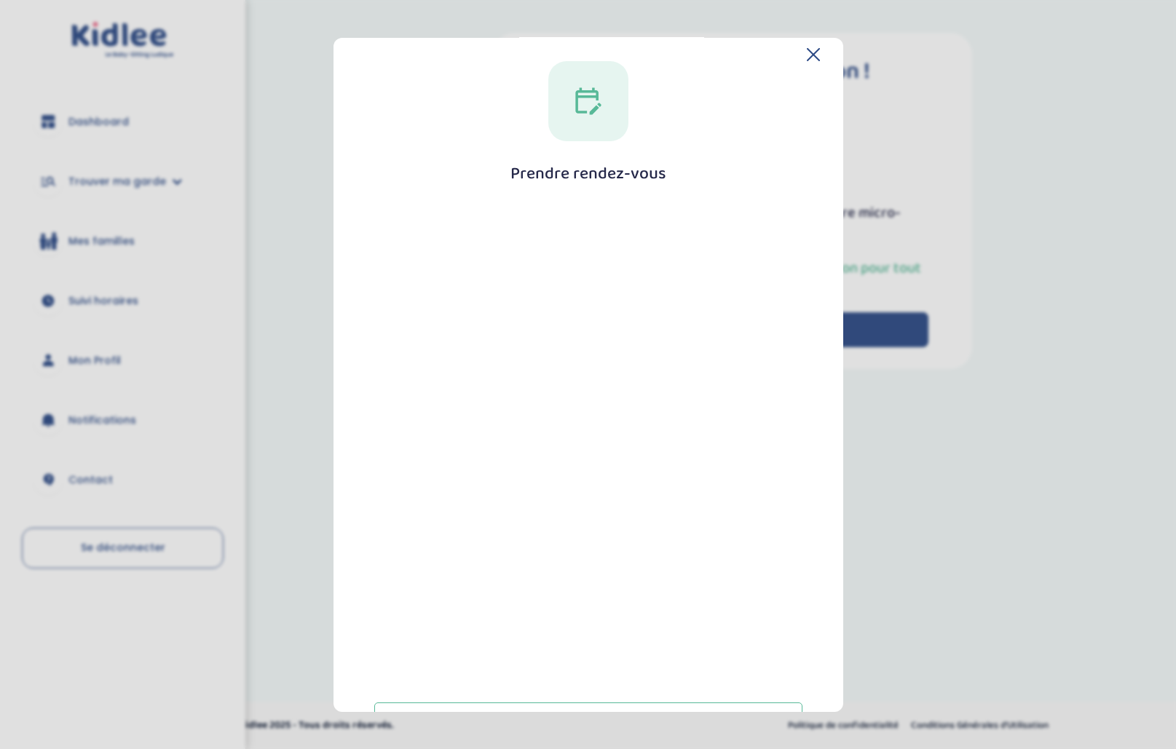
click at [658, 703] on button "Fermer" at bounding box center [588, 722] width 428 height 39
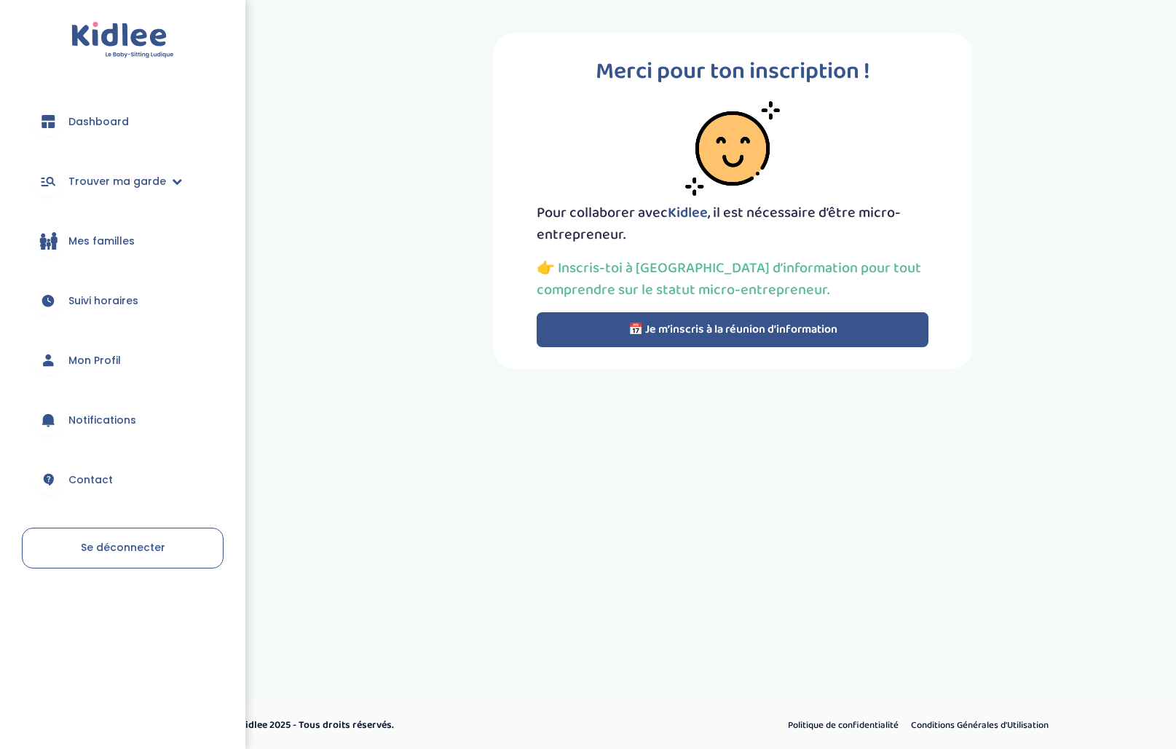
click at [859, 331] on button "📅 Je m’inscris à la réunion d’information" at bounding box center [733, 329] width 392 height 35
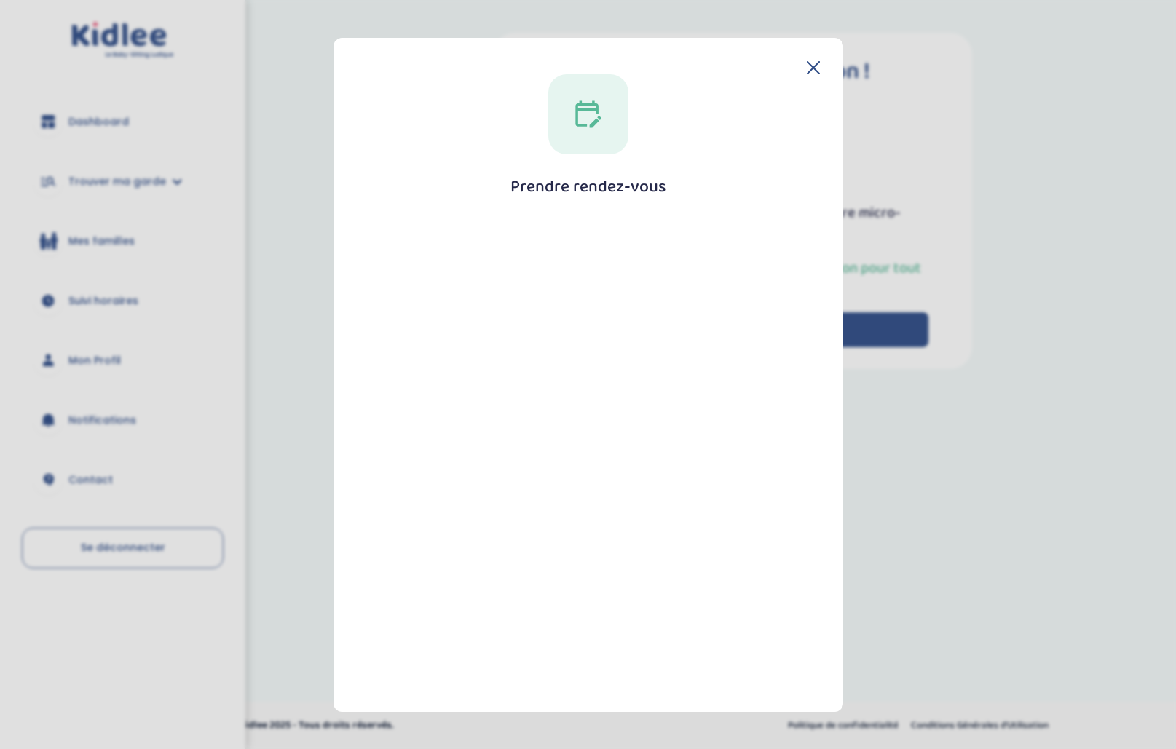
click at [807, 60] on icon at bounding box center [813, 66] width 13 height 13
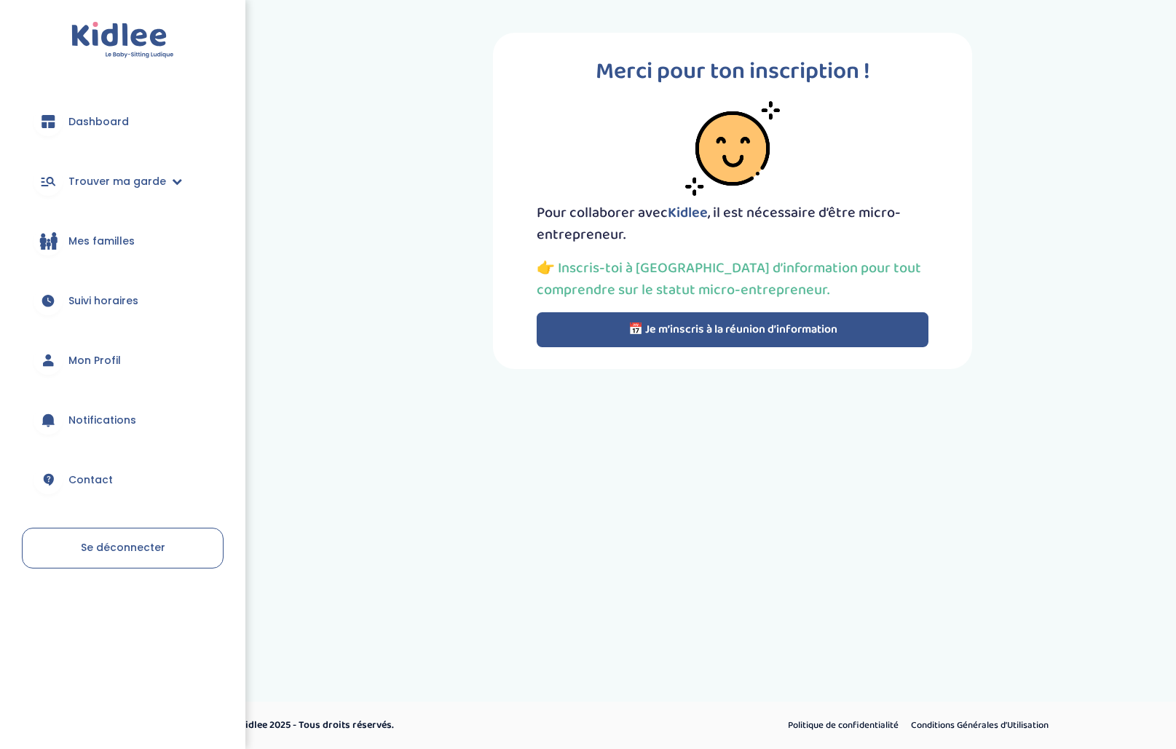
click at [876, 340] on button "📅 Je m’inscris à la réunion d’information" at bounding box center [733, 329] width 392 height 35
